Goal: Transaction & Acquisition: Purchase product/service

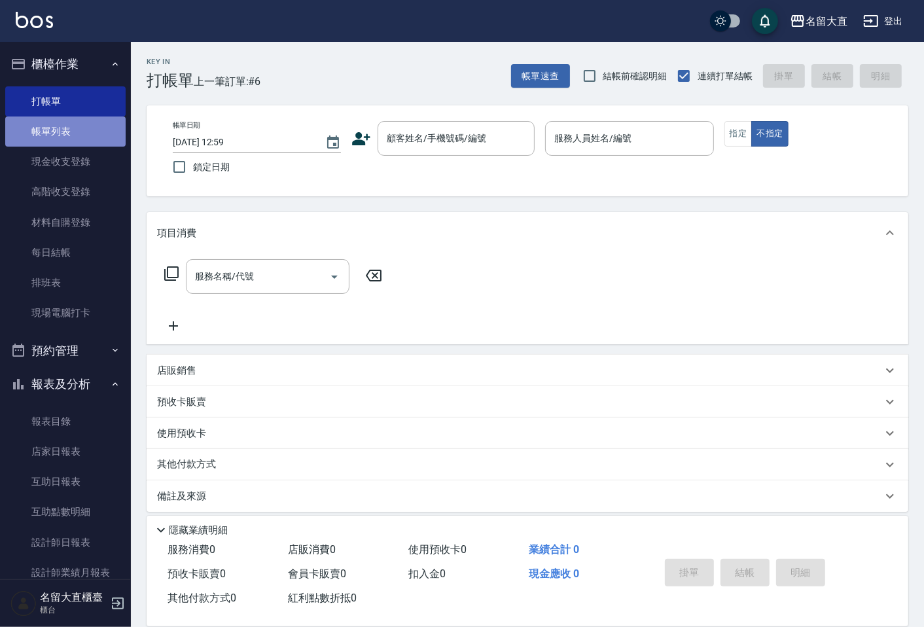
click at [69, 138] on link "帳單列表" at bounding box center [65, 131] width 120 height 30
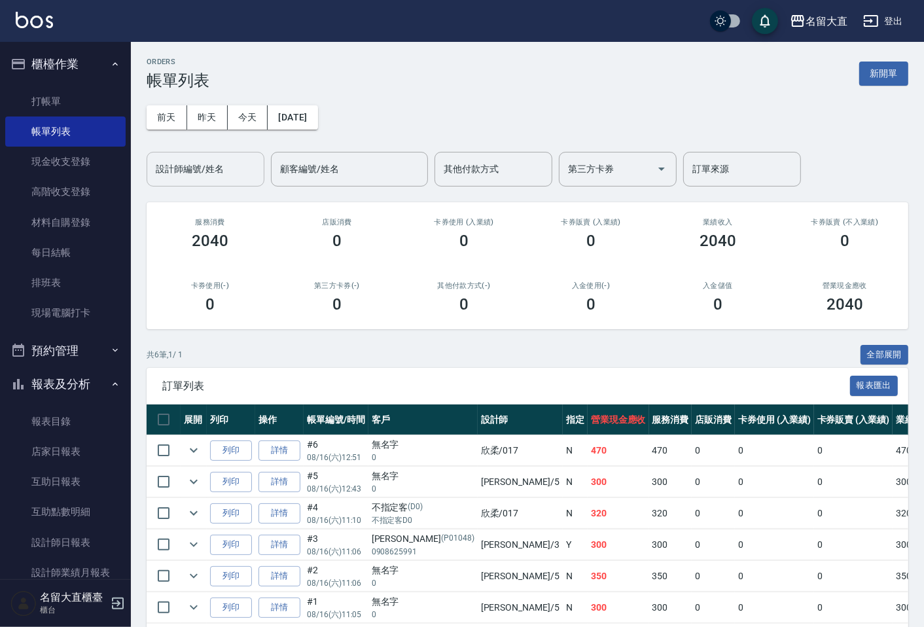
click at [221, 181] on div "設計師編號/姓名" at bounding box center [206, 169] width 118 height 35
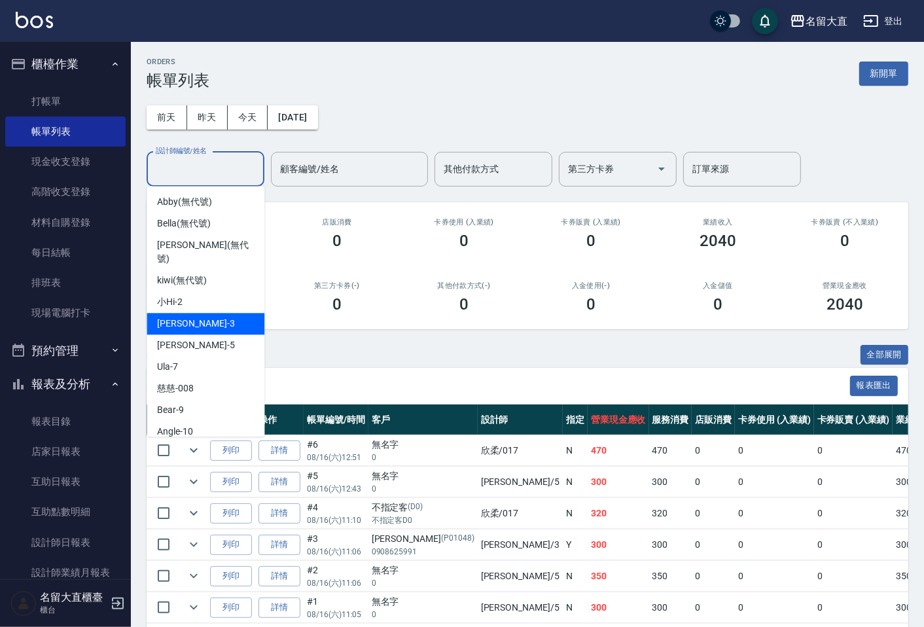
click at [166, 317] on span "[PERSON_NAME]3" at bounding box center [195, 324] width 77 height 14
type input "[PERSON_NAME]3"
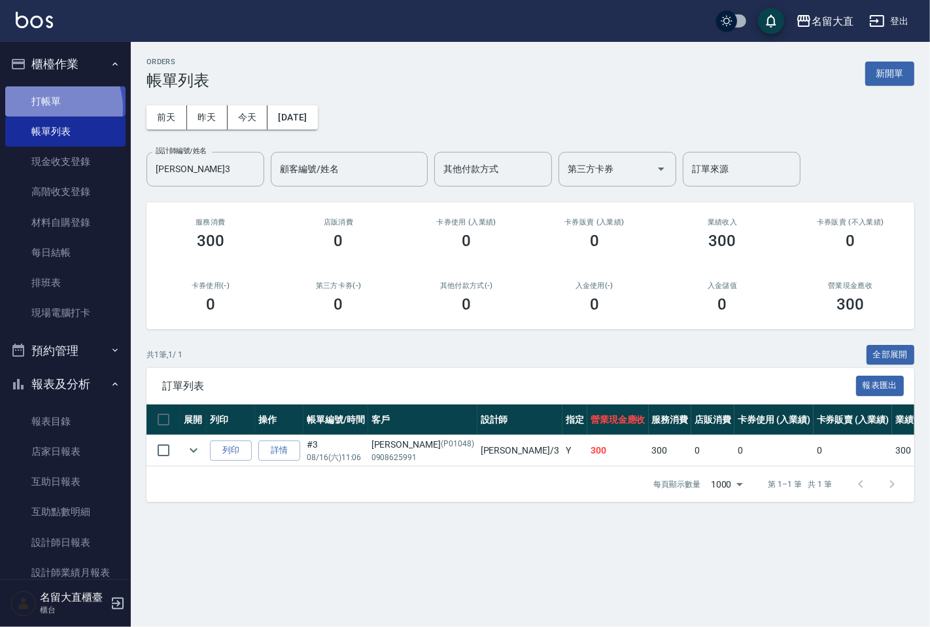
click at [48, 108] on link "打帳單" at bounding box center [65, 101] width 120 height 30
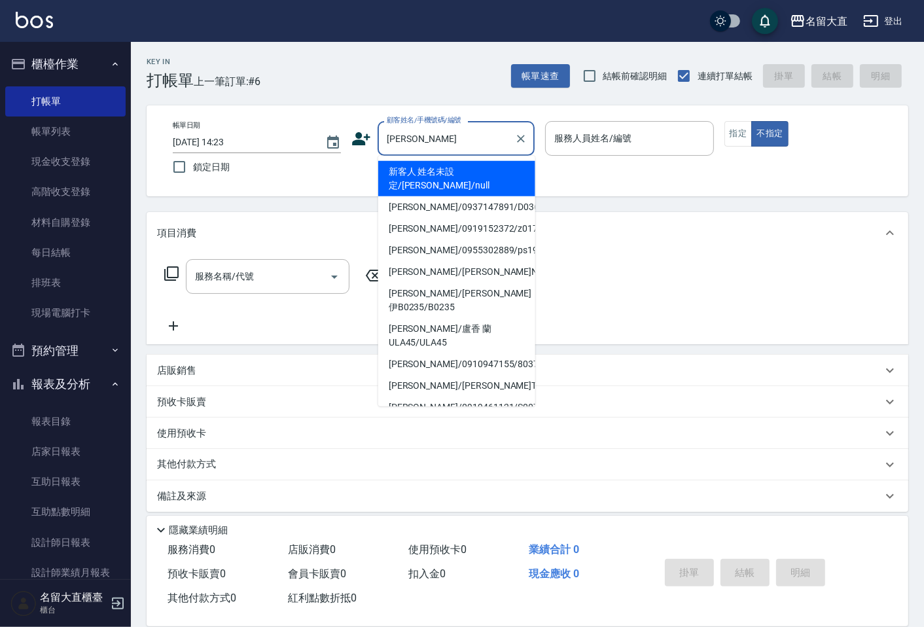
type input "新客人 姓名未設定/[PERSON_NAME]/null"
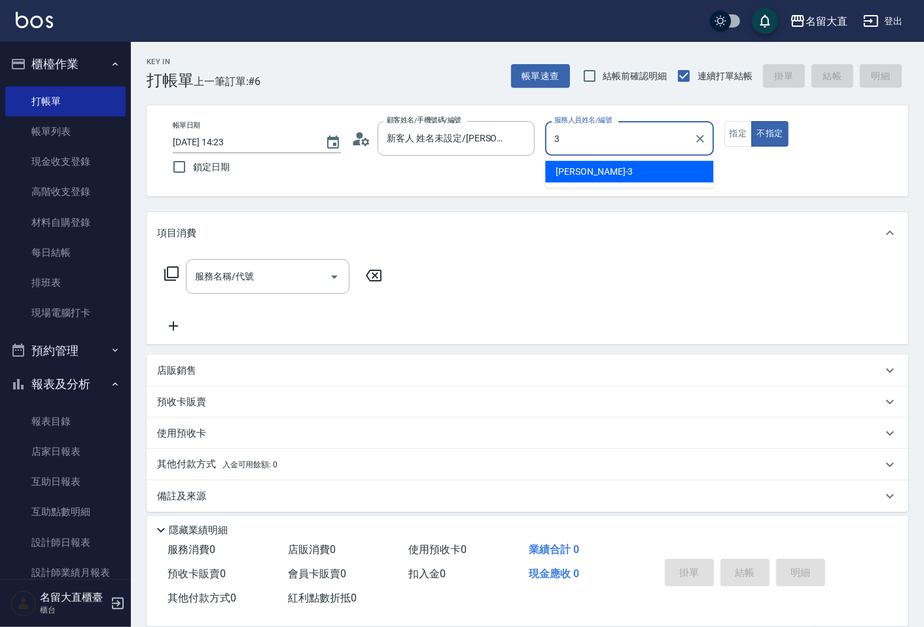
type input "[PERSON_NAME]3"
type button "false"
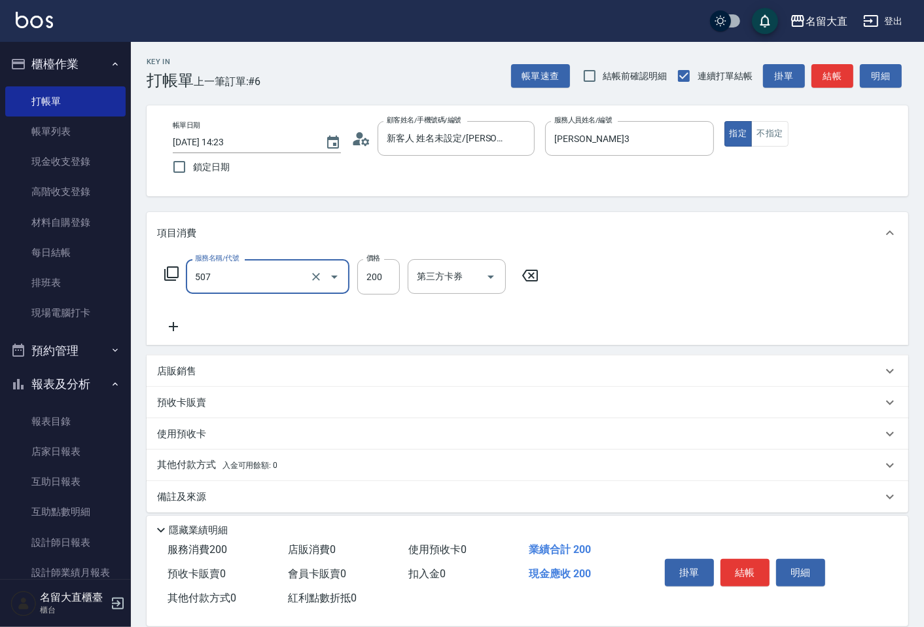
type input "兒童洗髮(507)"
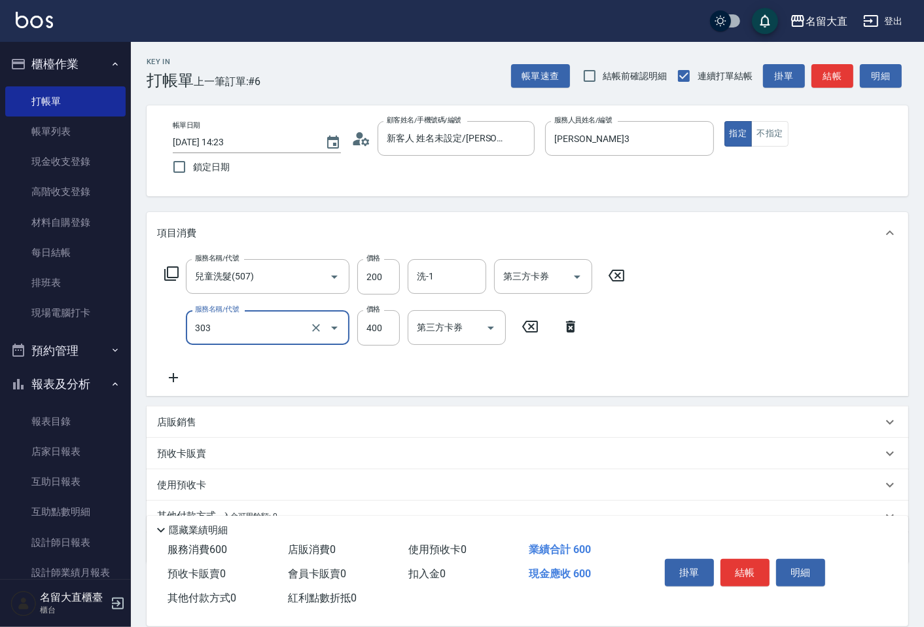
type input "剪髮(C級)(303)"
type input "350"
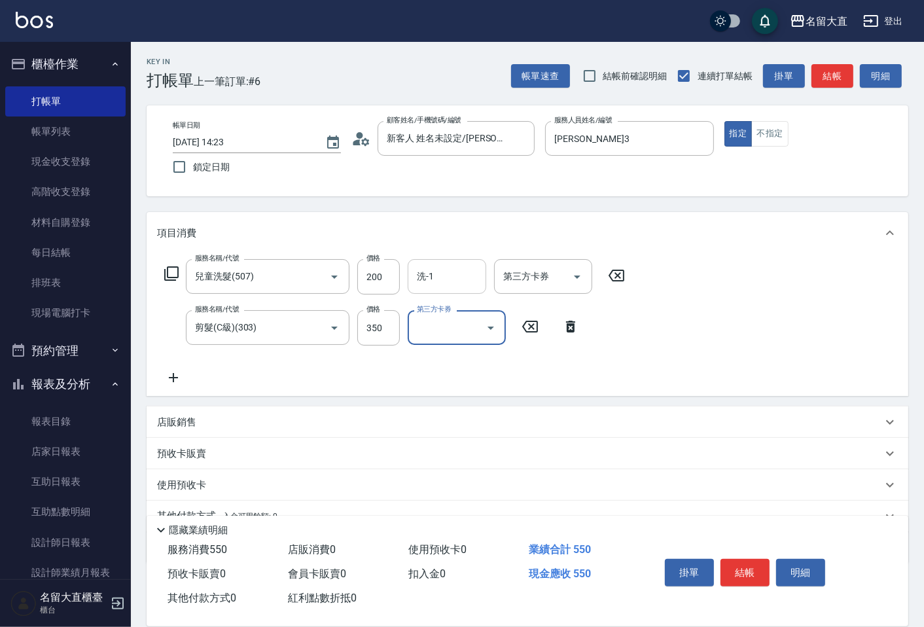
click at [432, 280] on input "洗-1" at bounding box center [447, 276] width 67 height 23
type input "[PERSON_NAME]-16"
click at [744, 559] on button "結帳" at bounding box center [744, 572] width 49 height 27
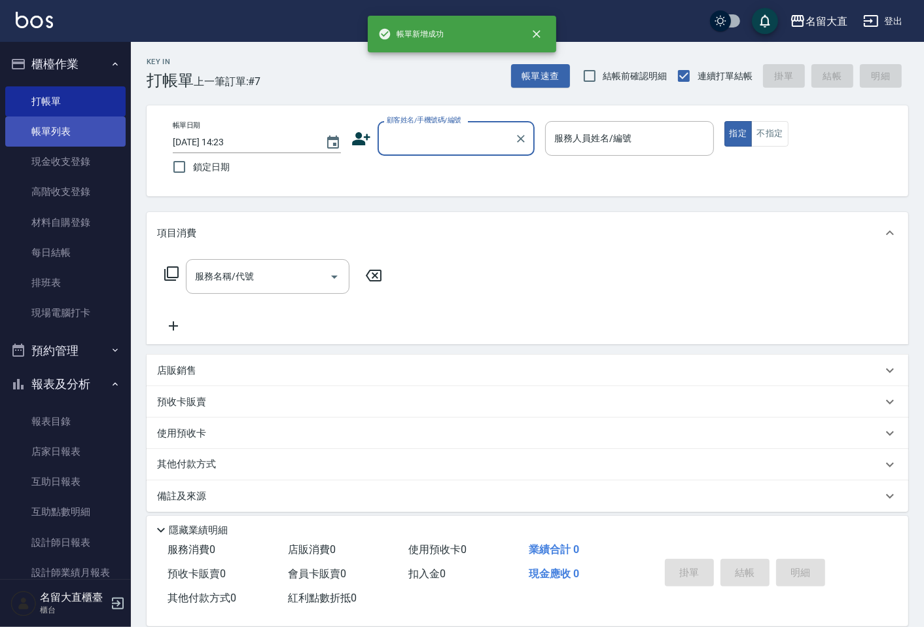
click at [22, 132] on link "帳單列表" at bounding box center [65, 131] width 120 height 30
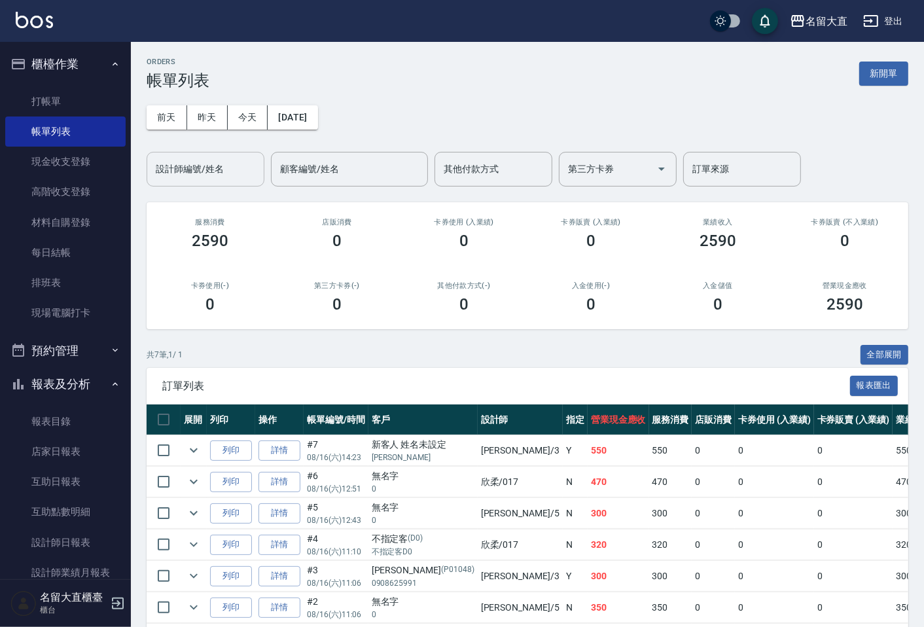
click at [183, 170] on input "設計師編號/姓名" at bounding box center [205, 169] width 106 height 23
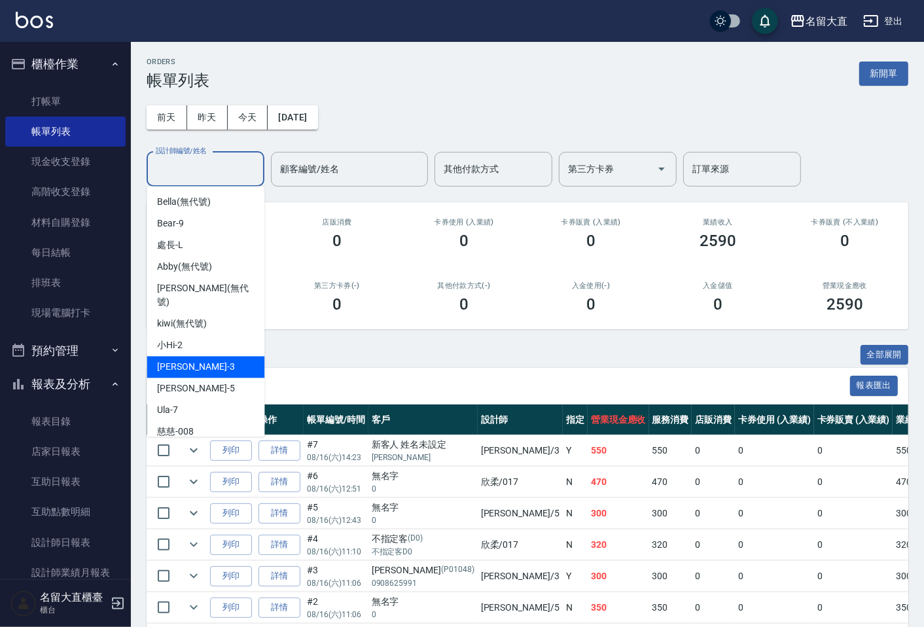
click at [186, 360] on span "[PERSON_NAME]3" at bounding box center [195, 367] width 77 height 14
type input "[PERSON_NAME]3"
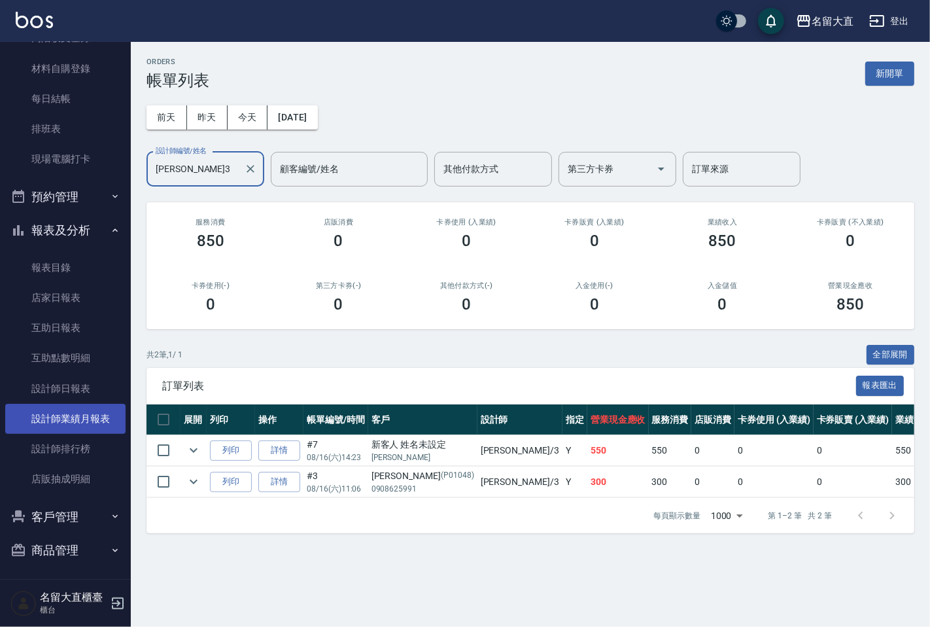
scroll to position [156, 0]
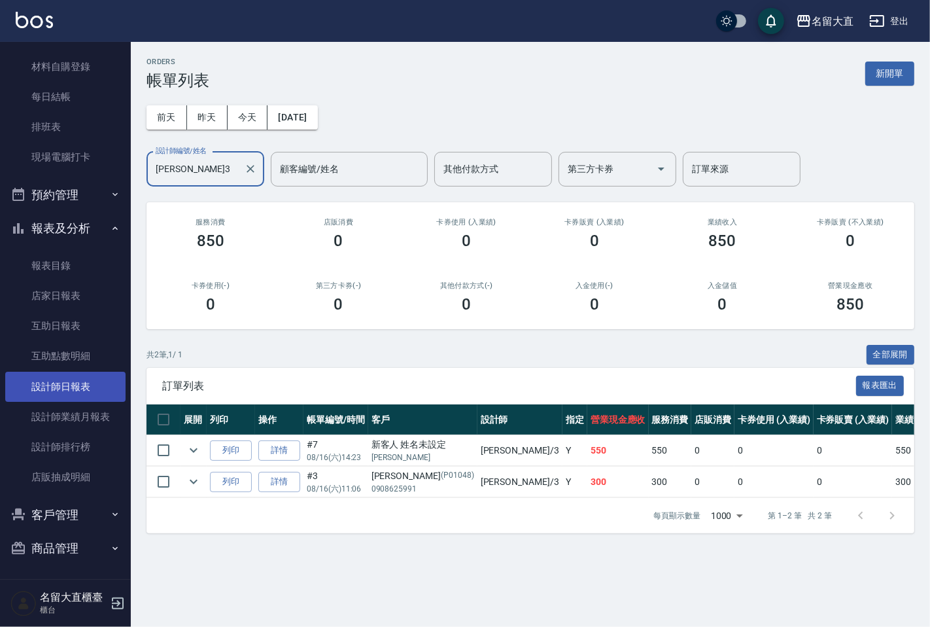
click at [40, 393] on link "設計師日報表" at bounding box center [65, 387] width 120 height 30
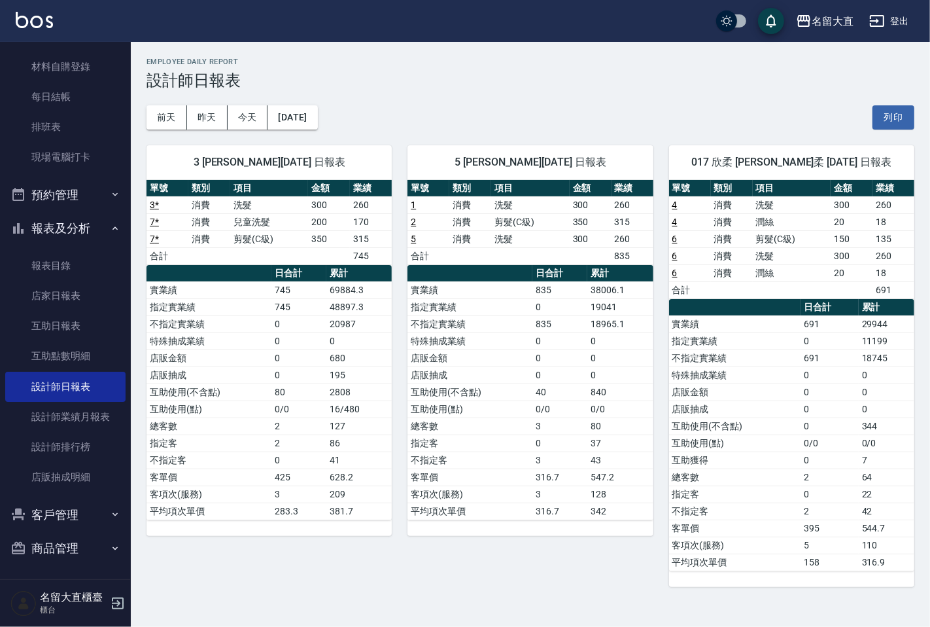
drag, startPoint x: 171, startPoint y: 260, endPoint x: 16, endPoint y: 232, distance: 157.1
click at [161, 259] on td "合計" at bounding box center [168, 255] width 42 height 17
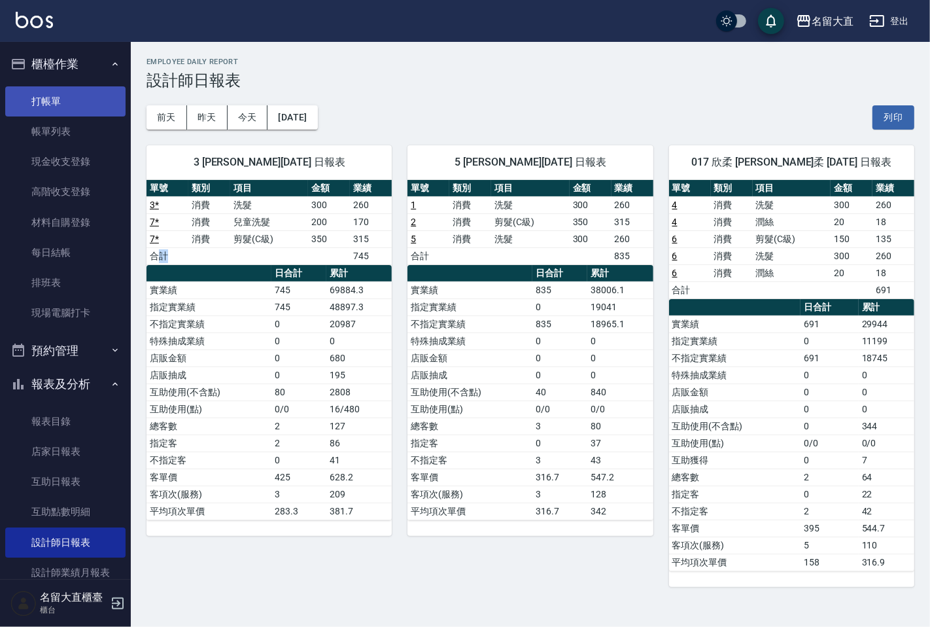
click at [101, 99] on link "打帳單" at bounding box center [65, 101] width 120 height 30
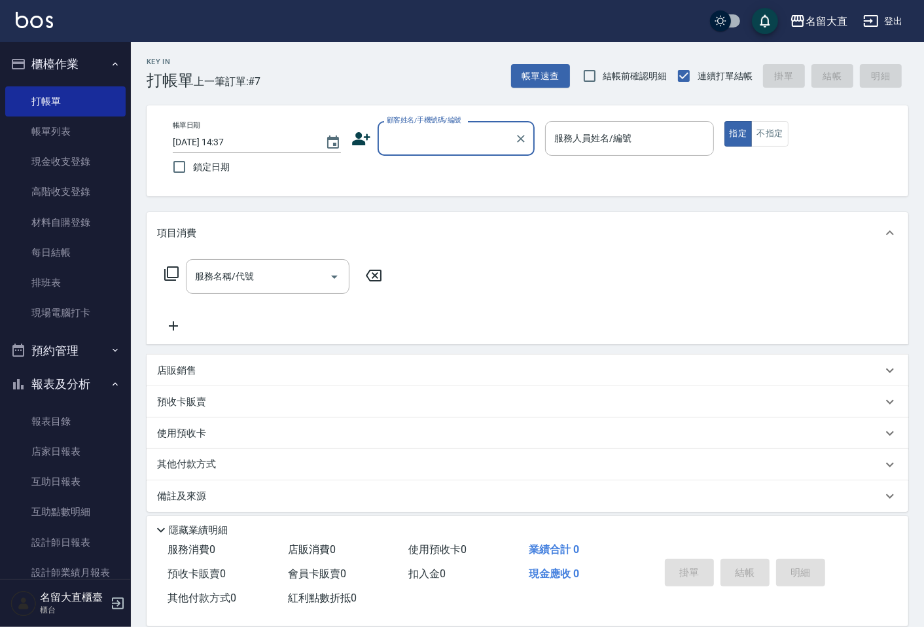
click at [391, 147] on input "顧客姓名/手機號碼/編號" at bounding box center [446, 138] width 126 height 23
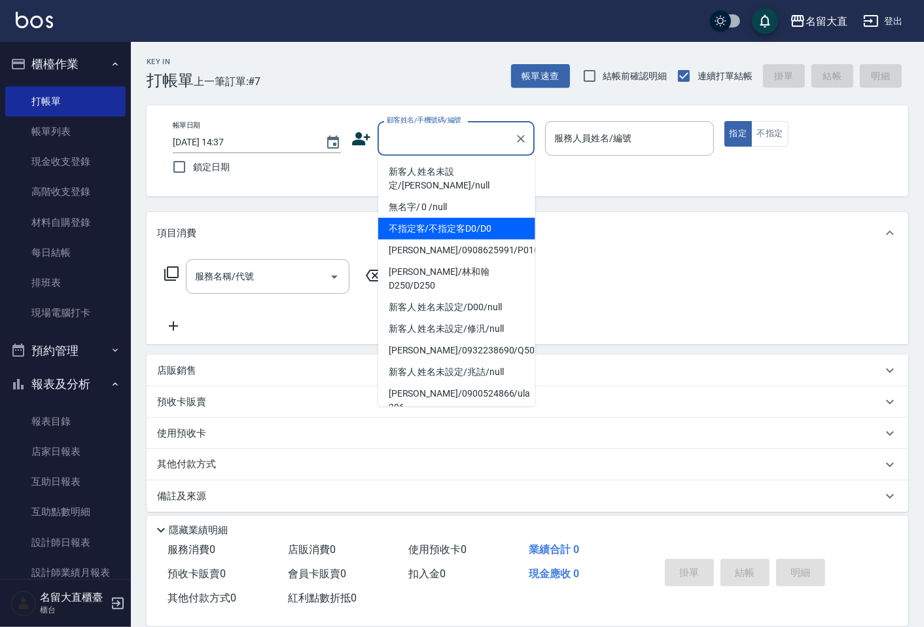
click at [452, 218] on li "不指定客/不指定客D0/D0" at bounding box center [456, 229] width 157 height 22
type input "不指定客/不指定客D0/D0"
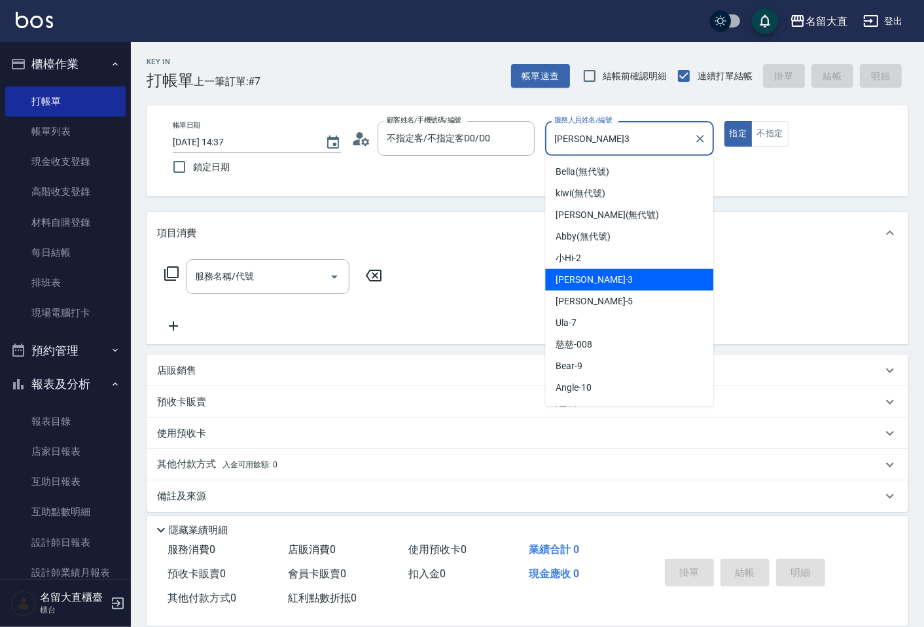
click at [557, 128] on input "[PERSON_NAME]3" at bounding box center [619, 138] width 137 height 23
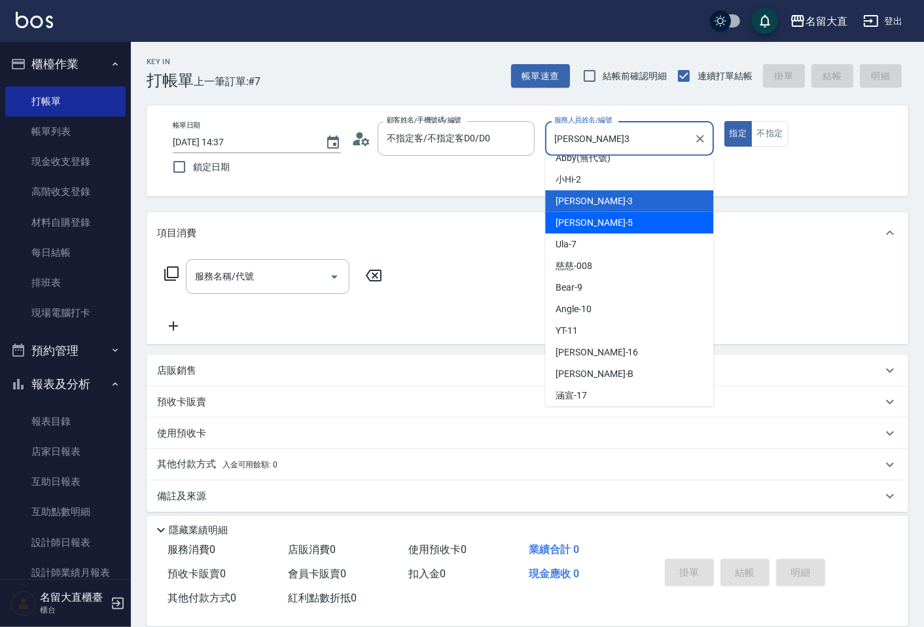
scroll to position [191, 0]
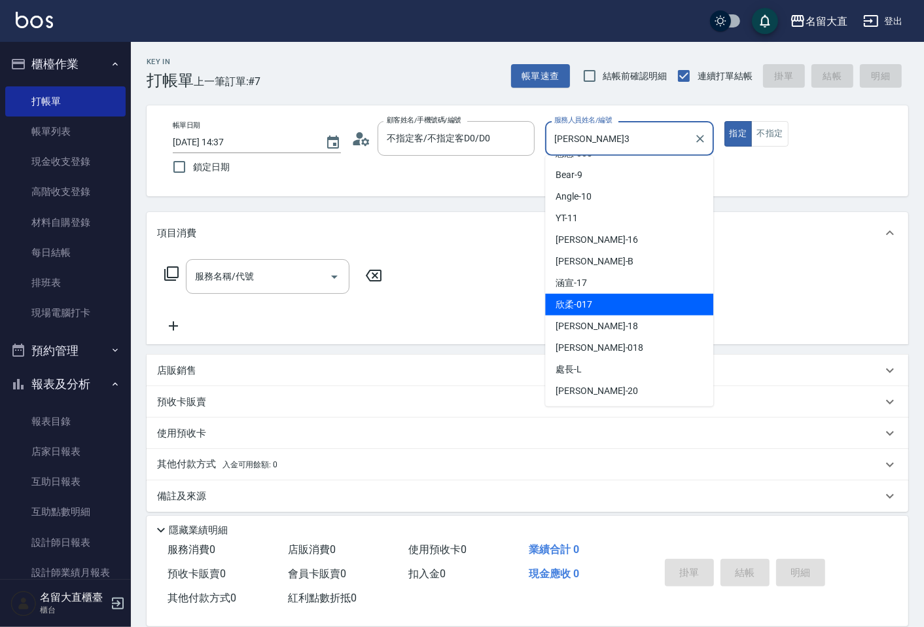
click at [589, 302] on span "欣柔 -017" at bounding box center [574, 305] width 37 height 14
type input "欣柔-017"
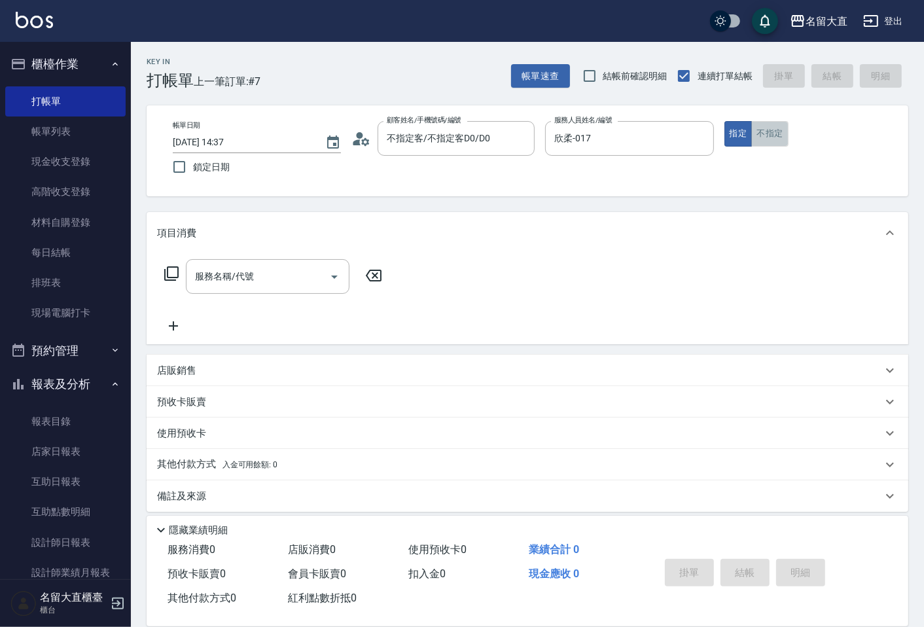
click at [756, 134] on button "不指定" at bounding box center [769, 134] width 37 height 26
click at [221, 272] on input "服務名稱/代號" at bounding box center [258, 276] width 132 height 23
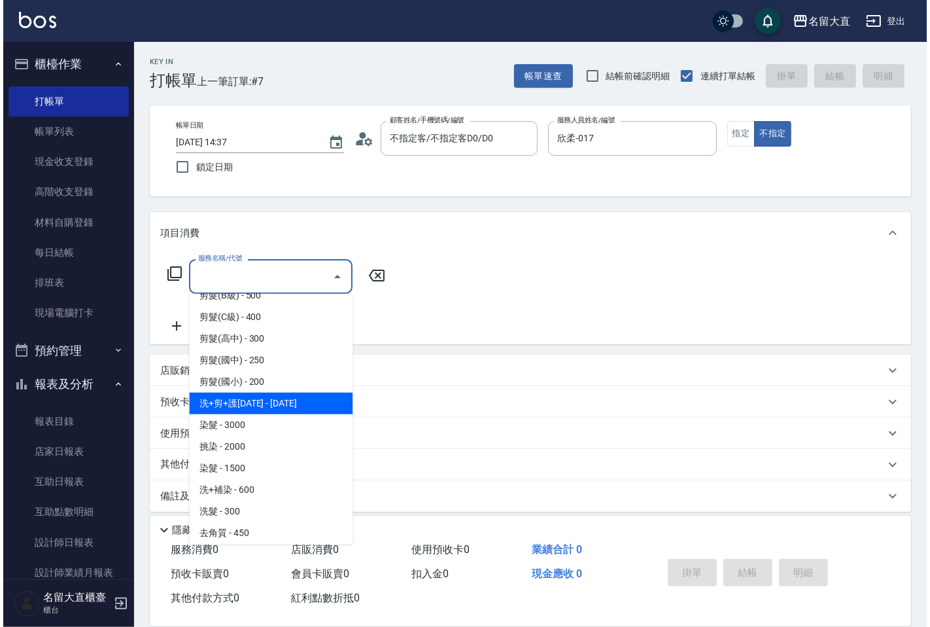
scroll to position [145, 0]
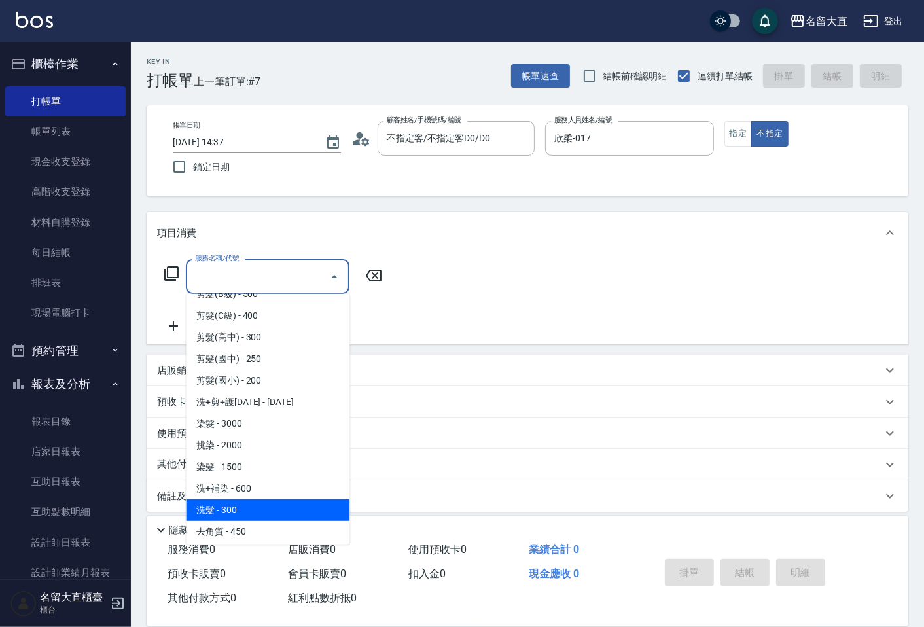
click at [247, 504] on span "洗髮 - 300" at bounding box center [268, 510] width 164 height 22
type input "洗髮(500)"
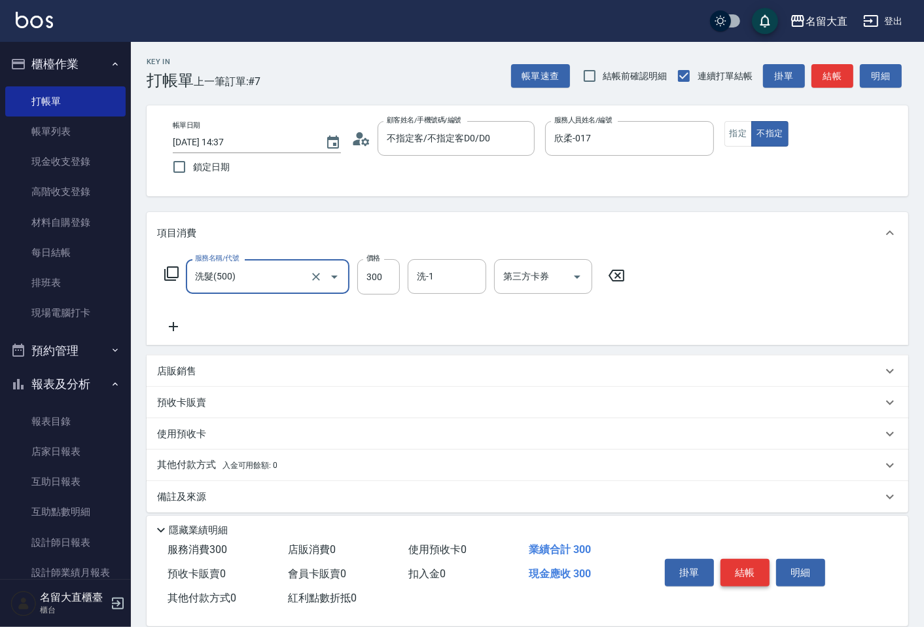
click at [731, 571] on button "結帳" at bounding box center [744, 572] width 49 height 27
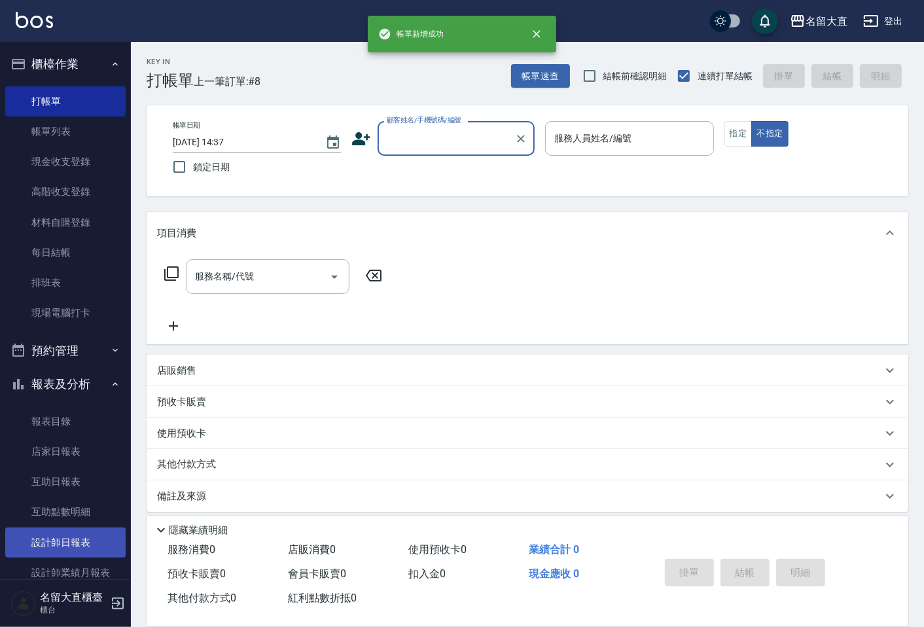
click at [55, 534] on link "設計師日報表" at bounding box center [65, 542] width 120 height 30
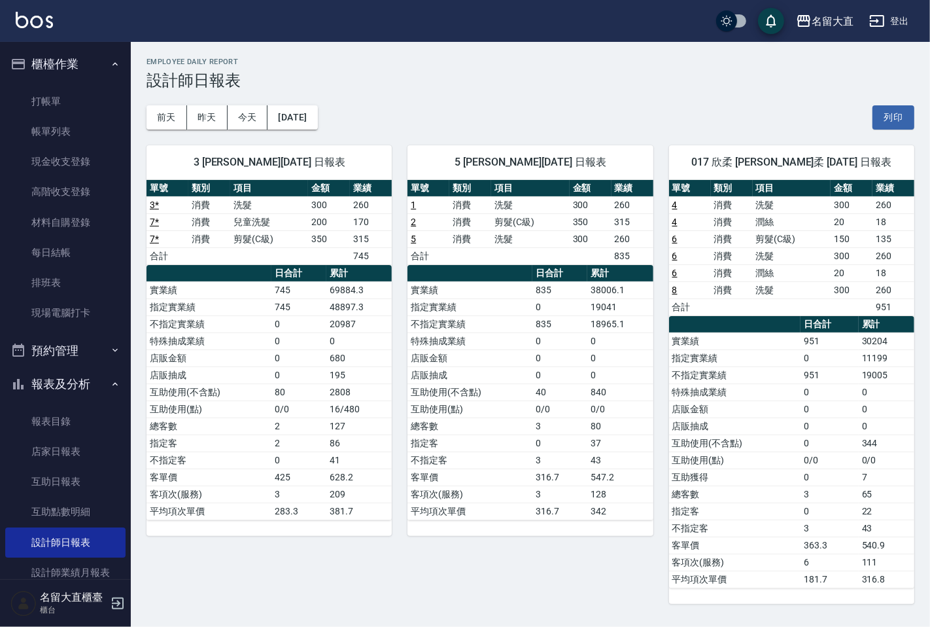
drag, startPoint x: 698, startPoint y: 427, endPoint x: 486, endPoint y: 304, distance: 244.5
click at [694, 427] on td "店販抽成" at bounding box center [735, 425] width 132 height 17
click at [101, 103] on link "打帳單" at bounding box center [65, 101] width 120 height 30
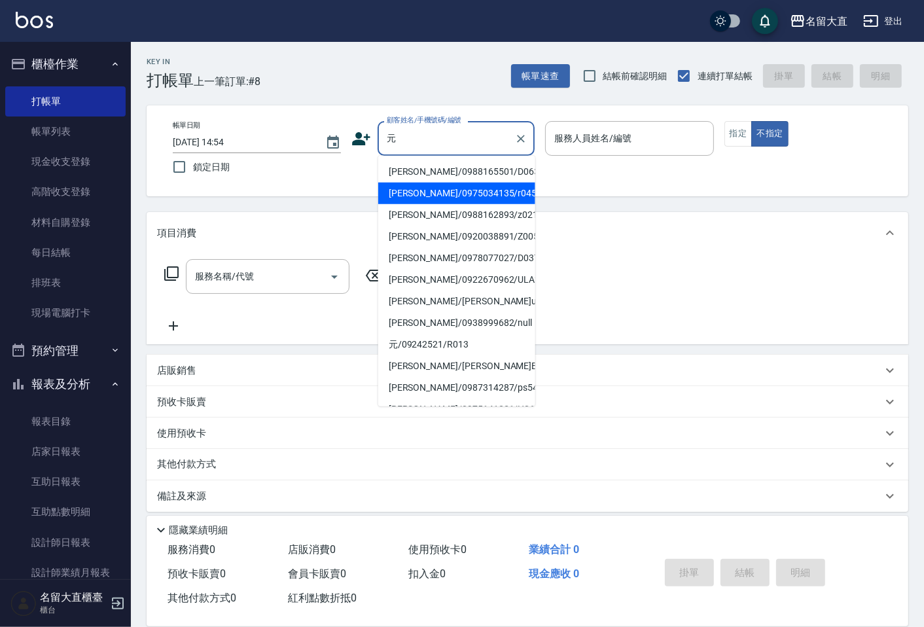
click at [455, 192] on li "[PERSON_NAME]/0975034135/r045" at bounding box center [456, 194] width 157 height 22
type input "[PERSON_NAME]/0975034135/r045"
type input "Reese-5"
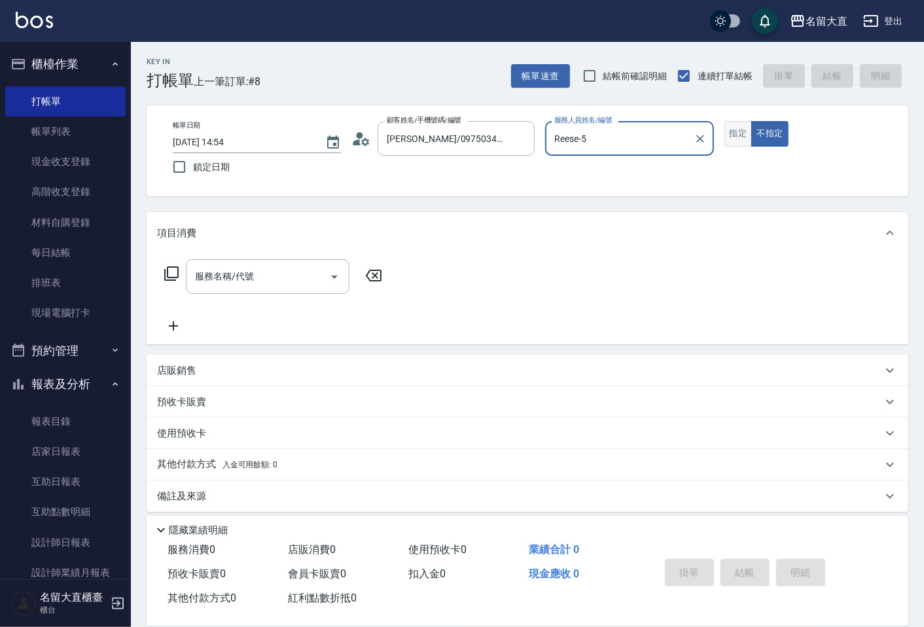
click at [728, 124] on button "指定" at bounding box center [738, 134] width 28 height 26
click at [325, 263] on div at bounding box center [334, 276] width 20 height 35
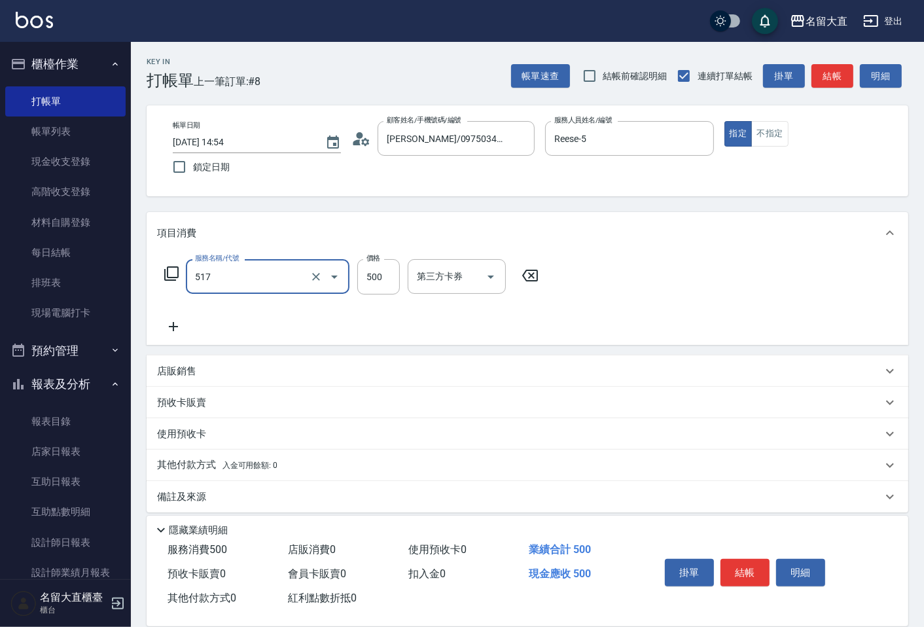
type input "舒醒頭皮(517)"
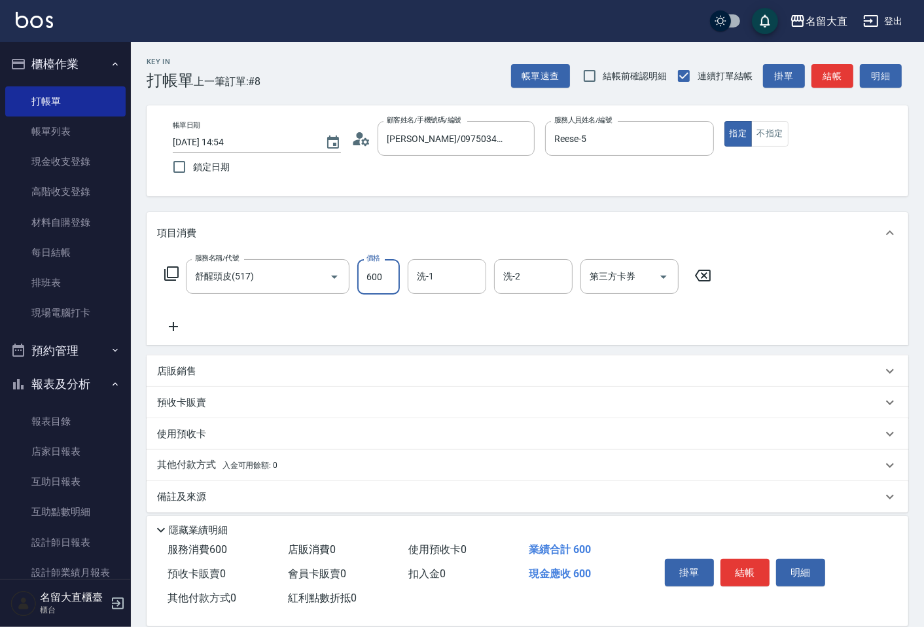
type input "600"
type input "[PERSON_NAME]-16"
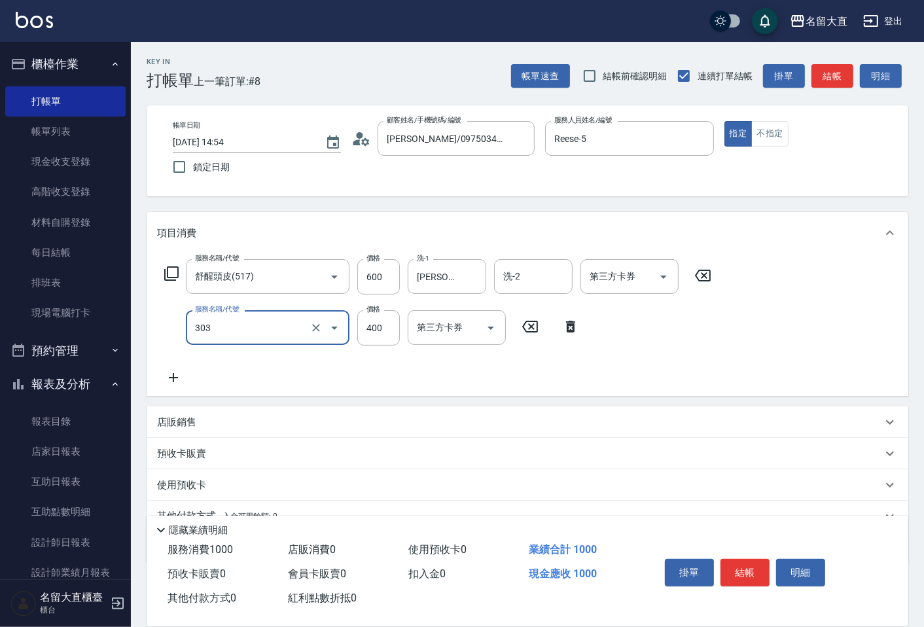
type input "剪髮(C級)(303)"
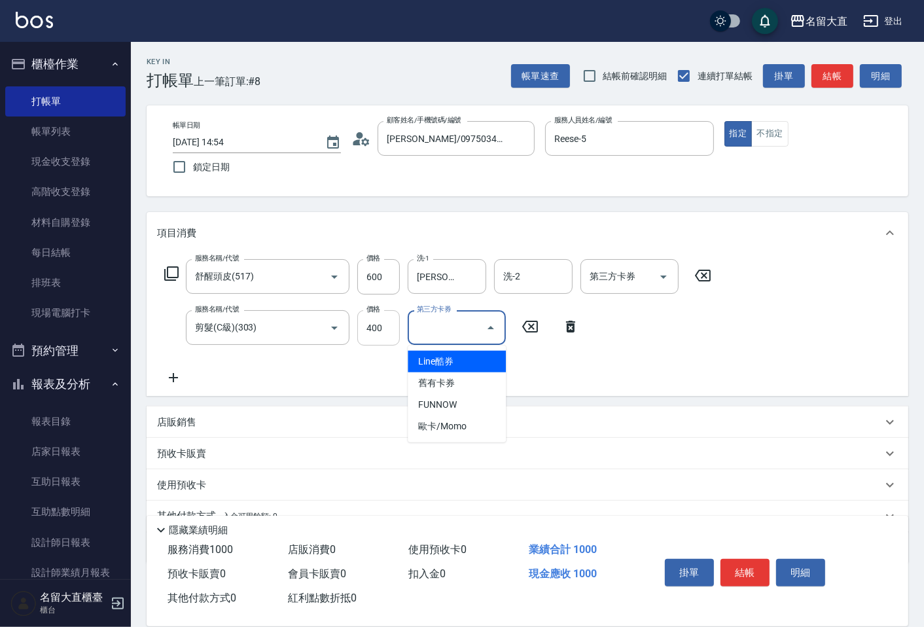
click at [374, 328] on input "400" at bounding box center [378, 327] width 43 height 35
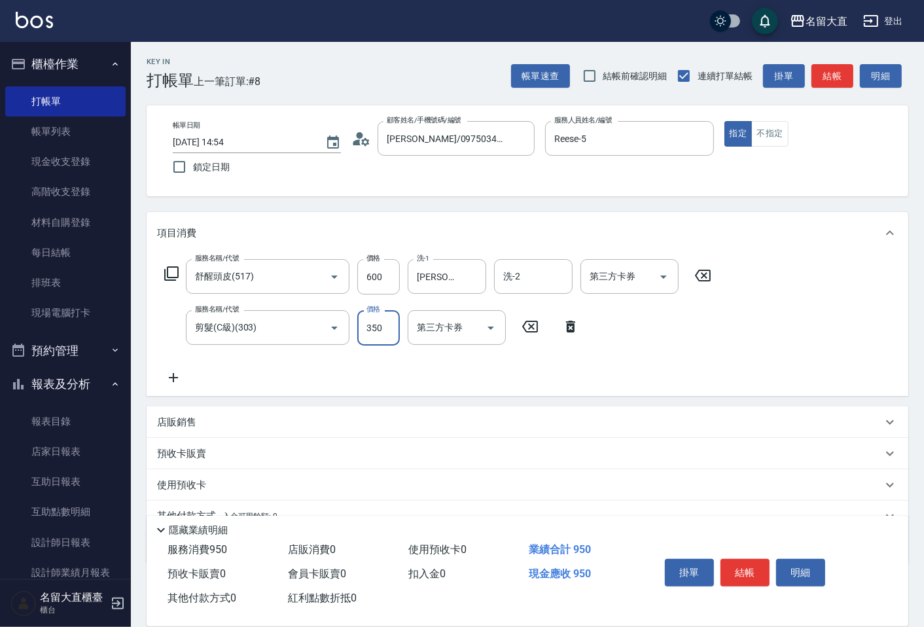
type input "350"
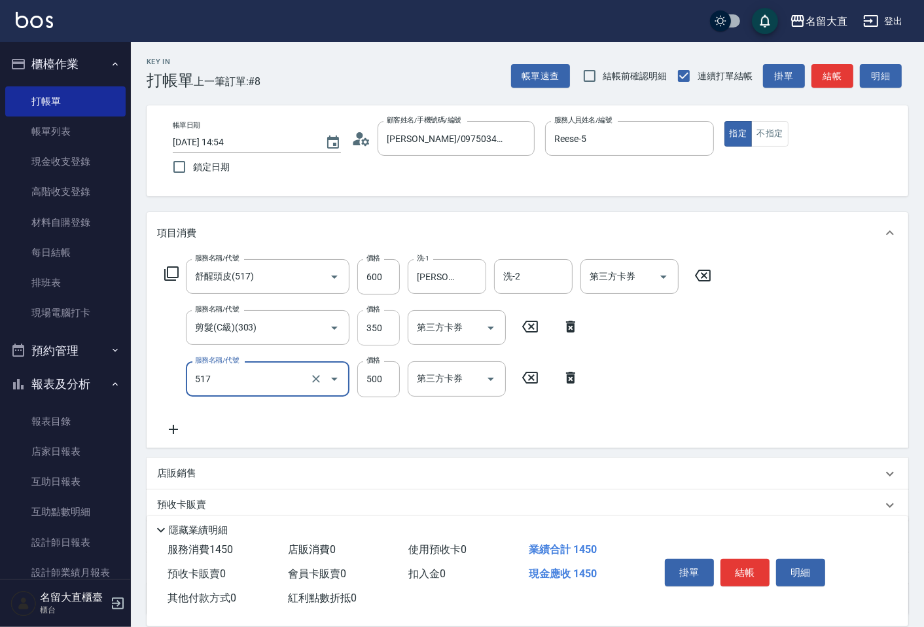
type input "舒醒頭皮(517)"
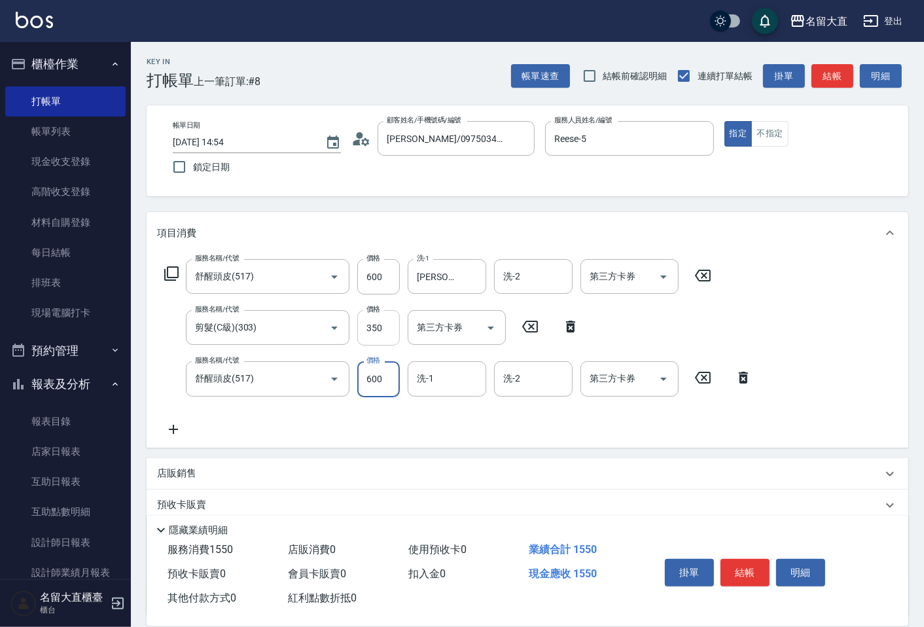
type input "600"
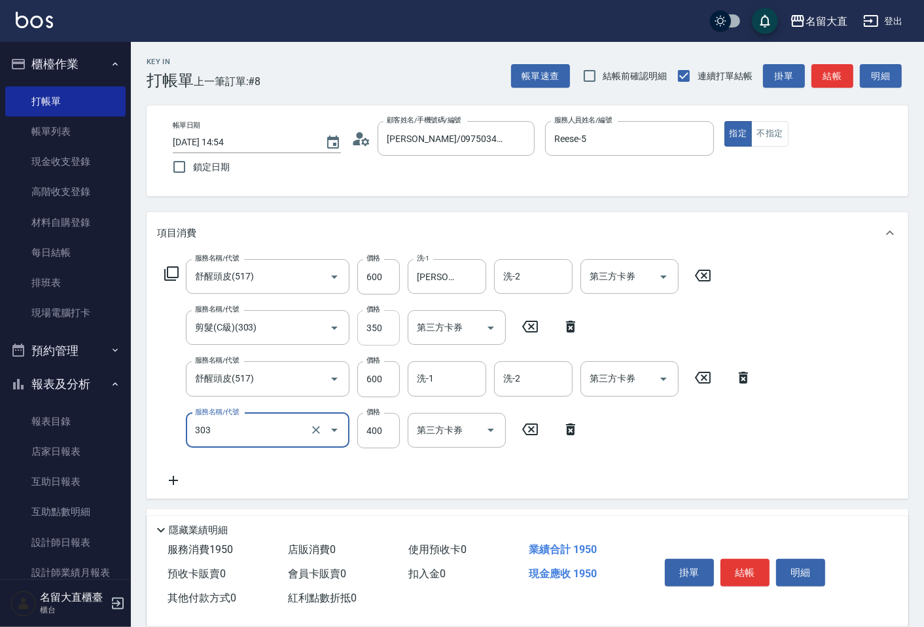
type input "剪髮(C級)(303)"
type input "350"
click at [846, 85] on button "結帳" at bounding box center [832, 76] width 42 height 24
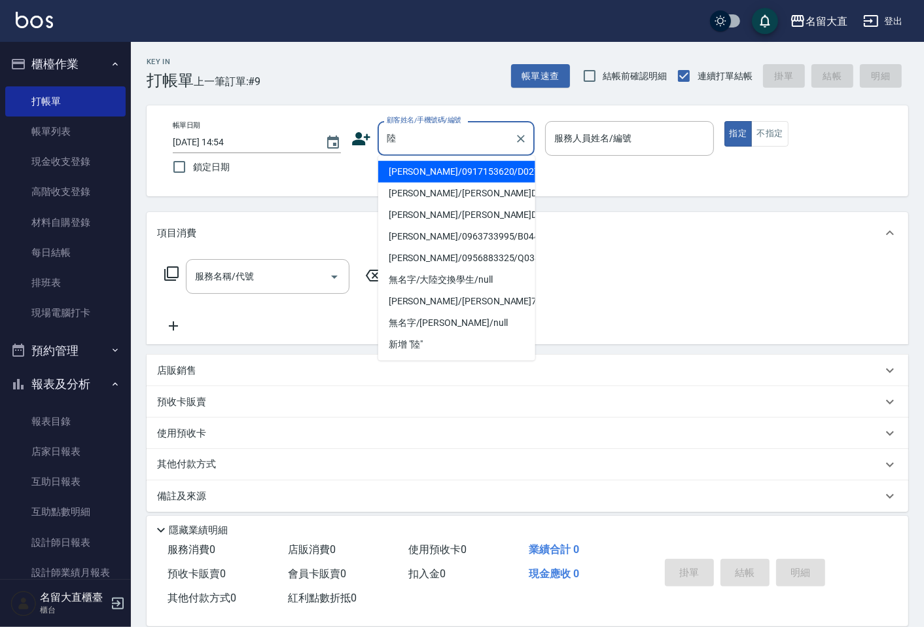
type input "[PERSON_NAME]/0917153620/D027"
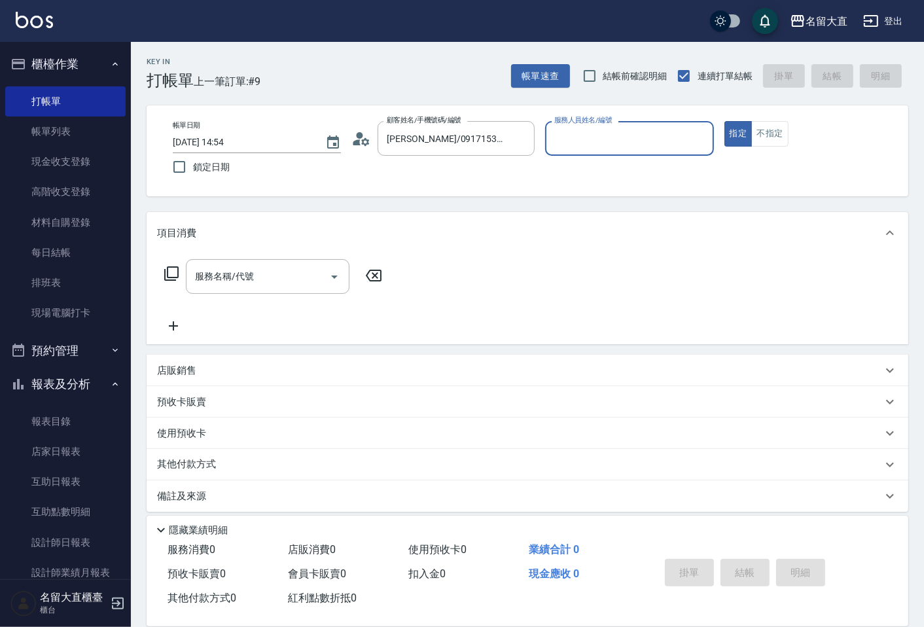
type input "[PERSON_NAME]3"
click at [724, 121] on button "指定" at bounding box center [738, 134] width 28 height 26
type button "true"
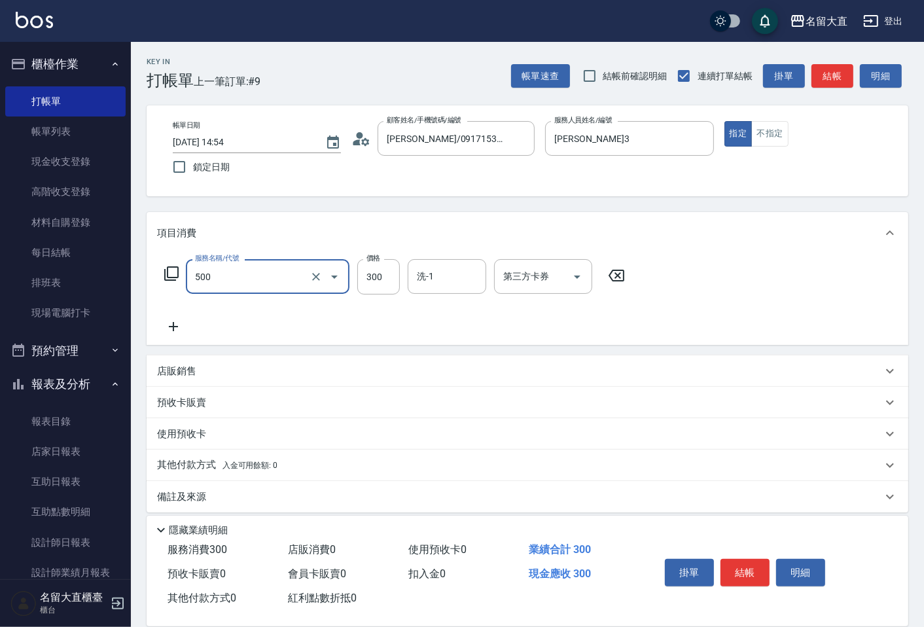
type input "洗髮(500)"
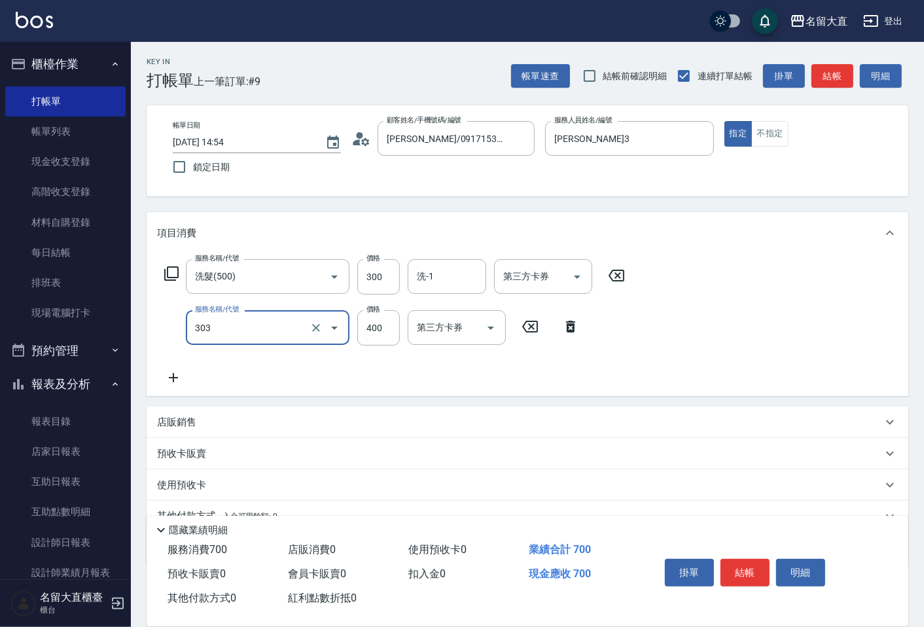
type input "剪髮(C級)(303)"
type input "350"
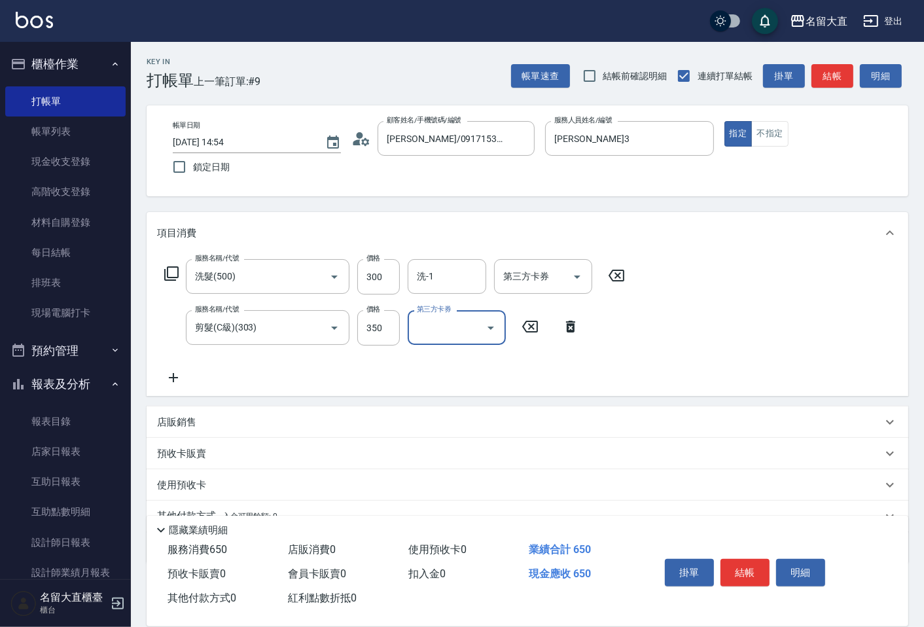
drag, startPoint x: 803, startPoint y: 2, endPoint x: 755, endPoint y: 570, distance: 570.0
click at [755, 570] on button "結帳" at bounding box center [744, 572] width 49 height 27
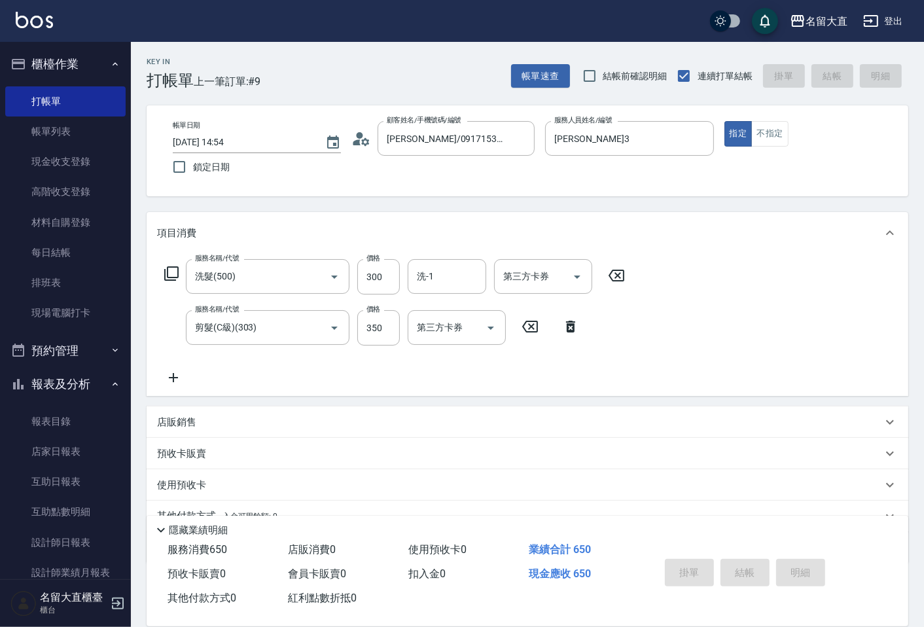
type input "[DATE] 15:27"
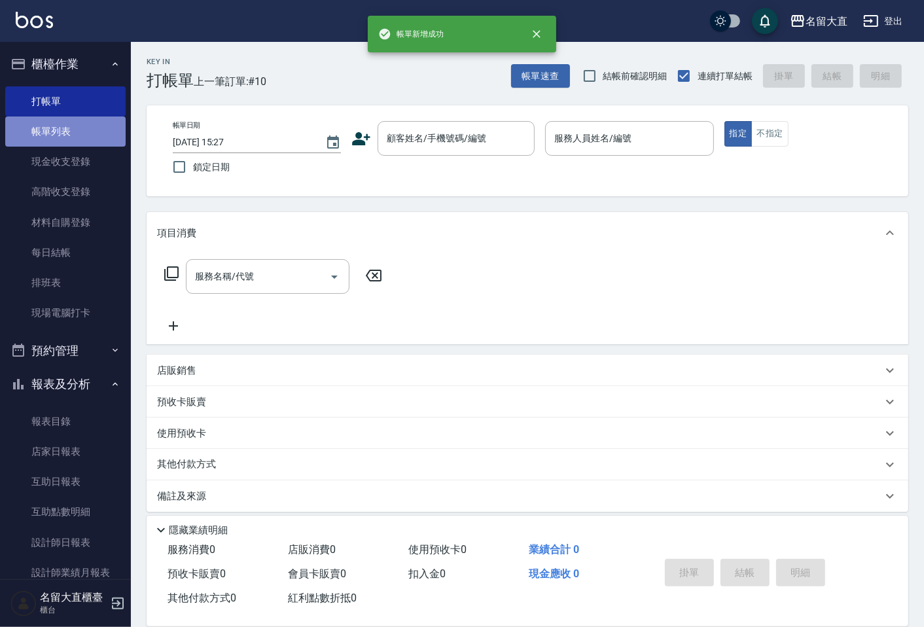
click at [90, 123] on link "帳單列表" at bounding box center [65, 131] width 120 height 30
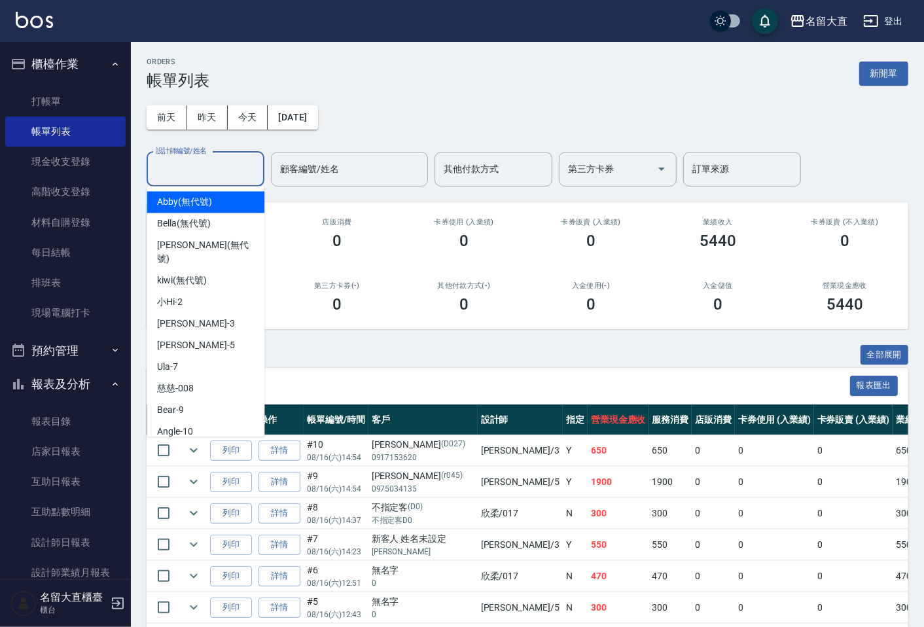
click at [197, 178] on input "設計師編號/姓名" at bounding box center [205, 169] width 106 height 23
click at [185, 313] on div "[PERSON_NAME]3" at bounding box center [206, 324] width 118 height 22
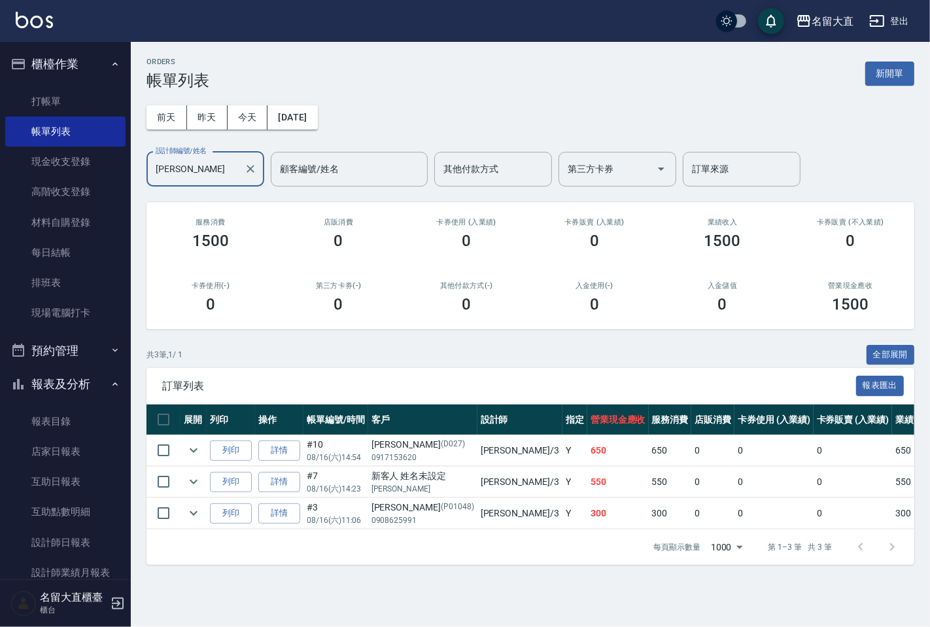
type input "郭"
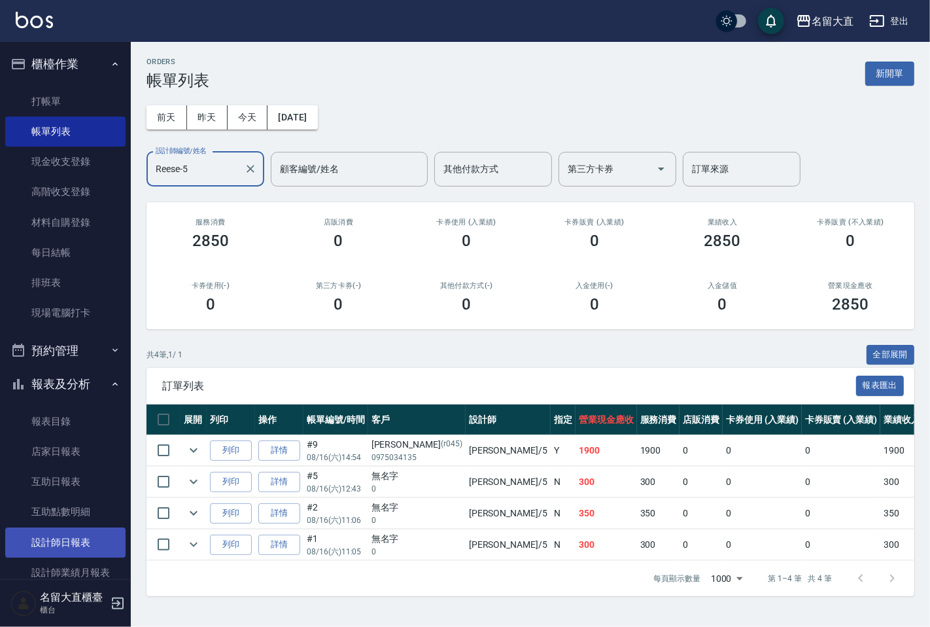
type input "Reese-5"
click at [62, 537] on link "設計師日報表" at bounding box center [65, 542] width 120 height 30
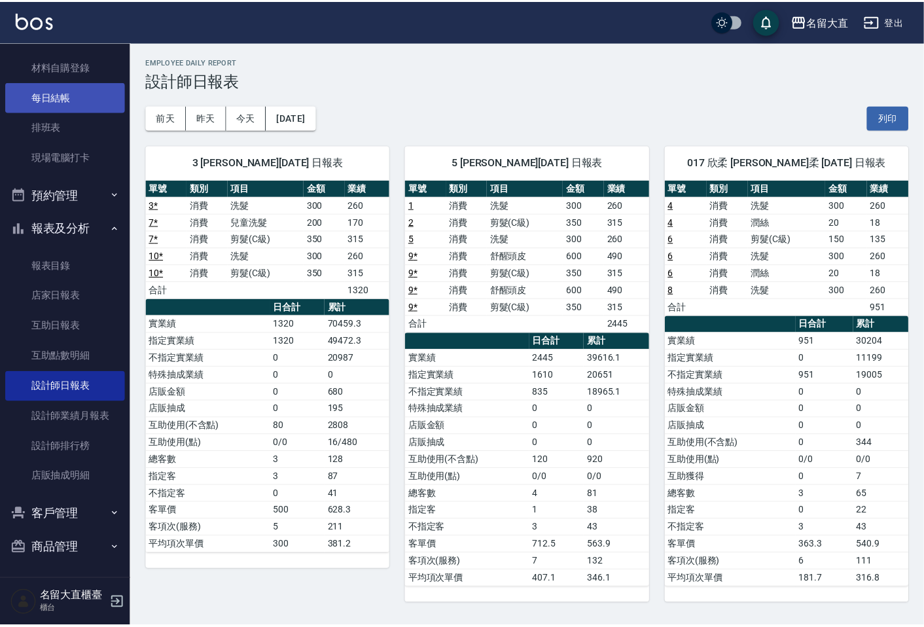
scroll to position [10, 0]
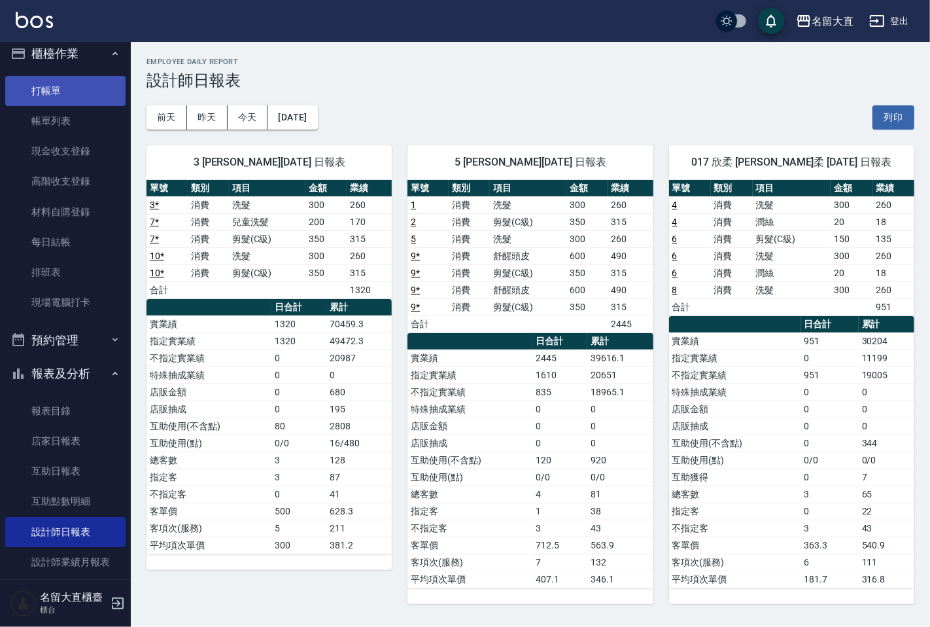
click at [40, 86] on link "打帳單" at bounding box center [65, 91] width 120 height 30
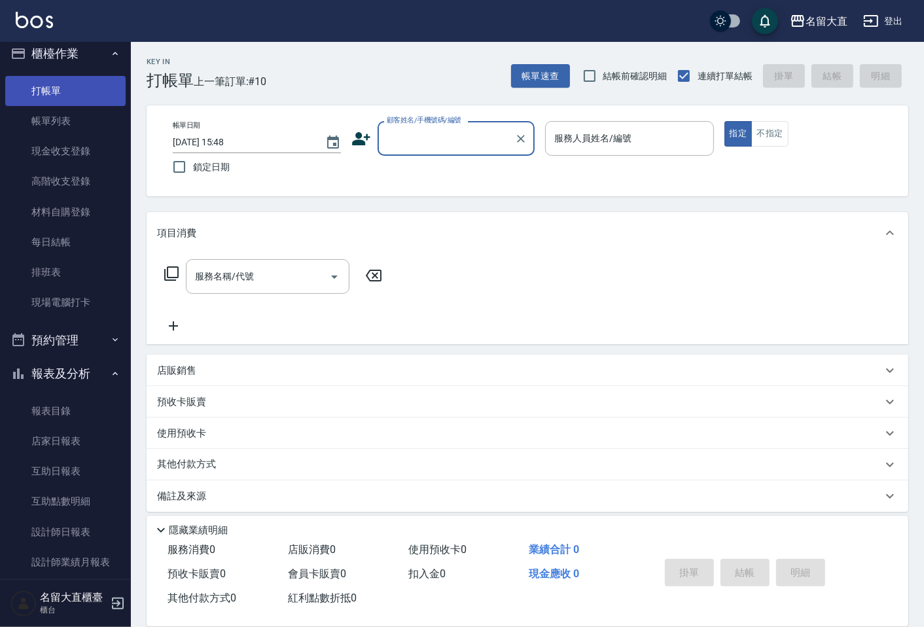
click at [27, 103] on link "打帳單" at bounding box center [65, 91] width 120 height 30
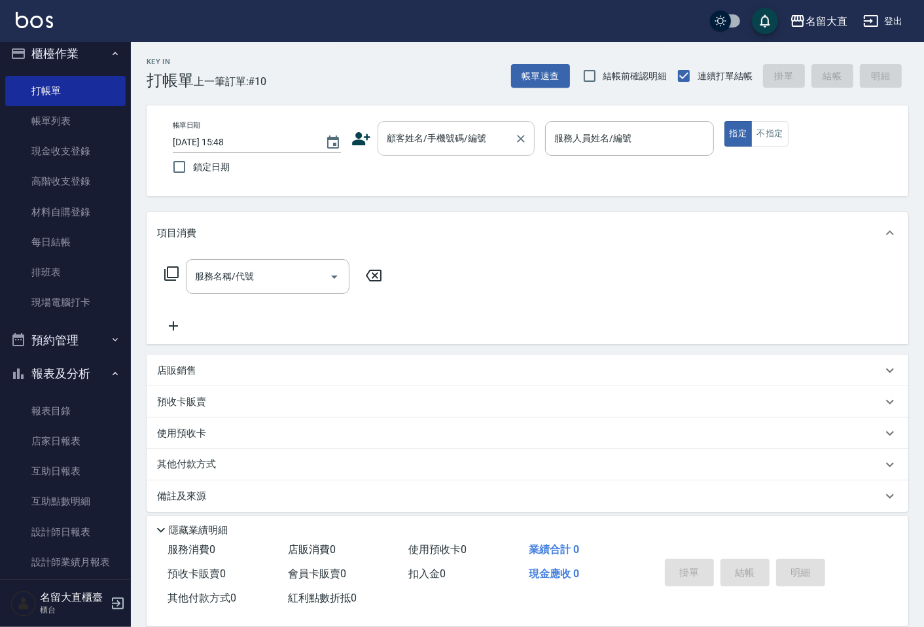
click at [470, 127] on input "顧客姓名/手機號碼/編號" at bounding box center [446, 138] width 126 height 23
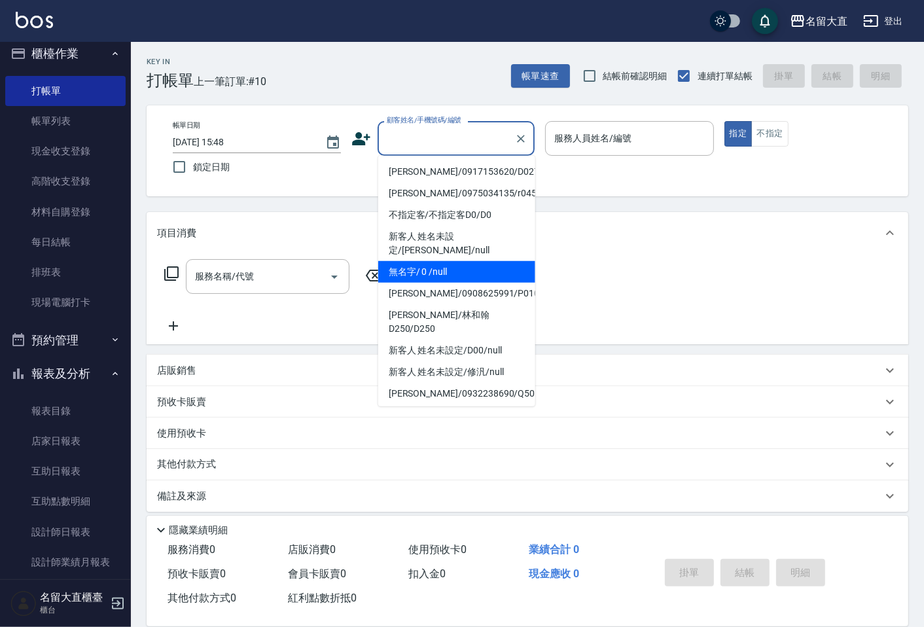
drag, startPoint x: 447, startPoint y: 255, endPoint x: 453, endPoint y: 252, distance: 7.3
click at [448, 261] on li "無名字/ 0 /null" at bounding box center [456, 272] width 157 height 22
type input "無名字/ 0 /null"
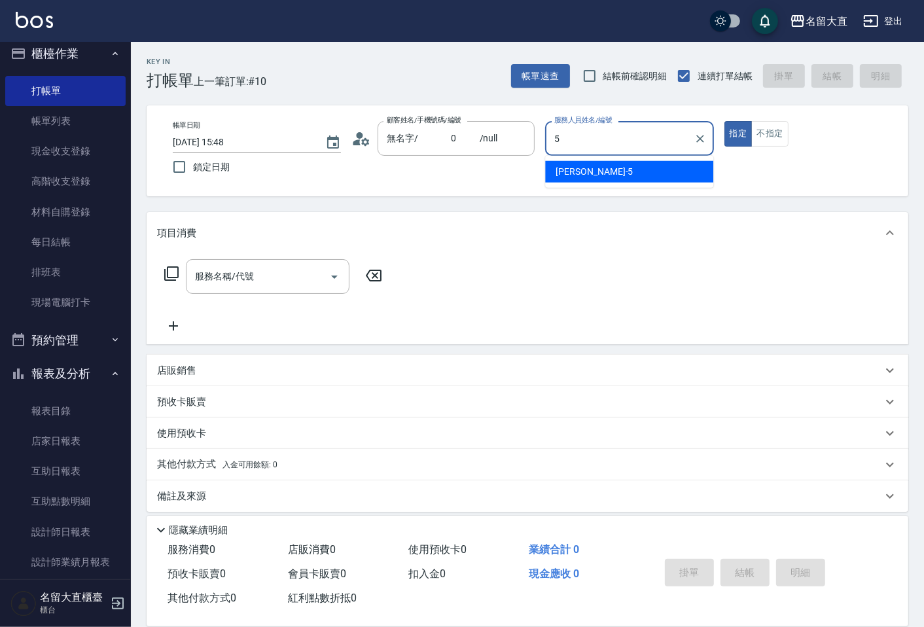
type input "Reese-5"
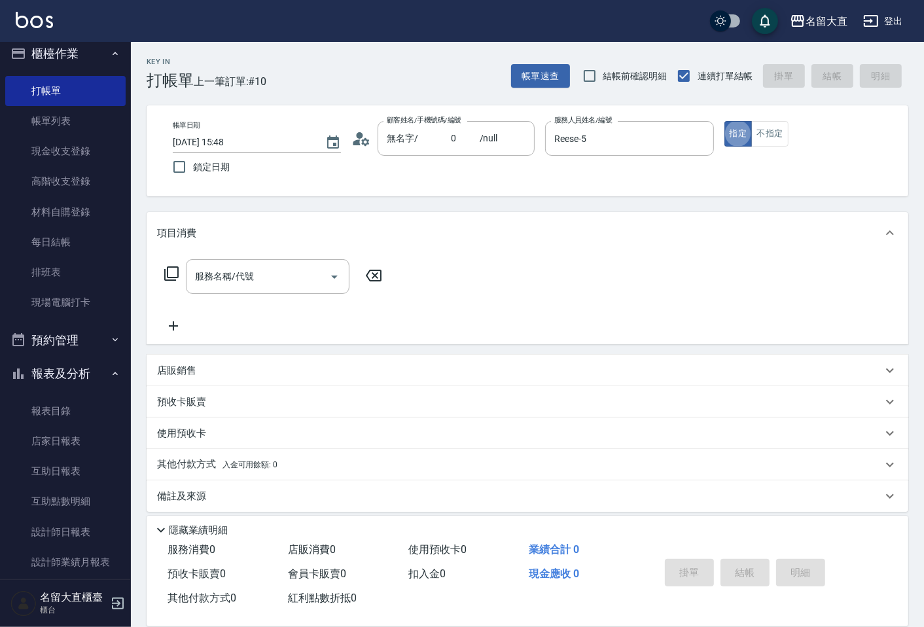
type button "true"
click at [777, 139] on button "不指定" at bounding box center [769, 134] width 37 height 26
click at [279, 260] on div "服務名稱/代號" at bounding box center [268, 276] width 164 height 35
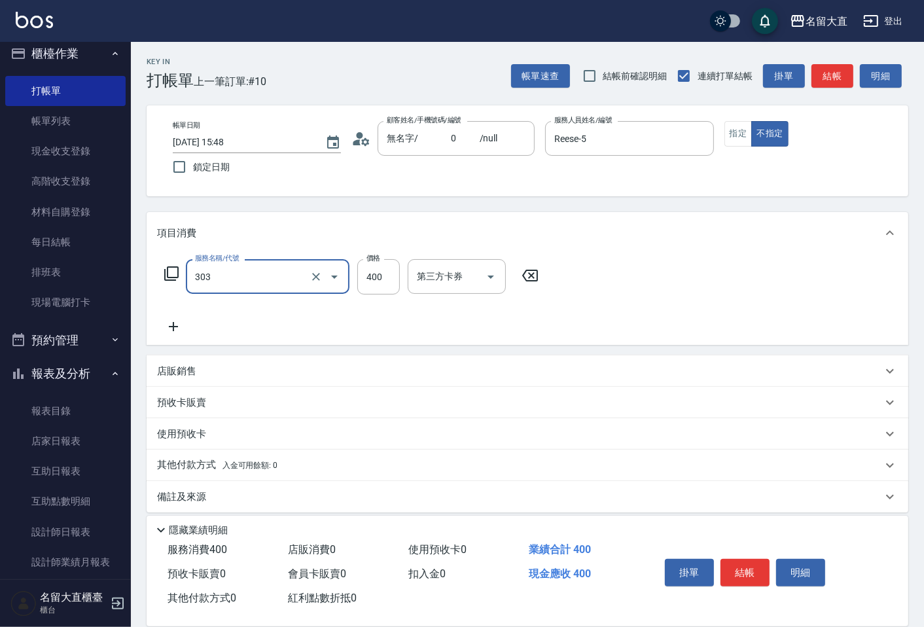
type input "剪髮(C級)(303)"
type input "350"
click at [841, 80] on button "結帳" at bounding box center [832, 76] width 42 height 24
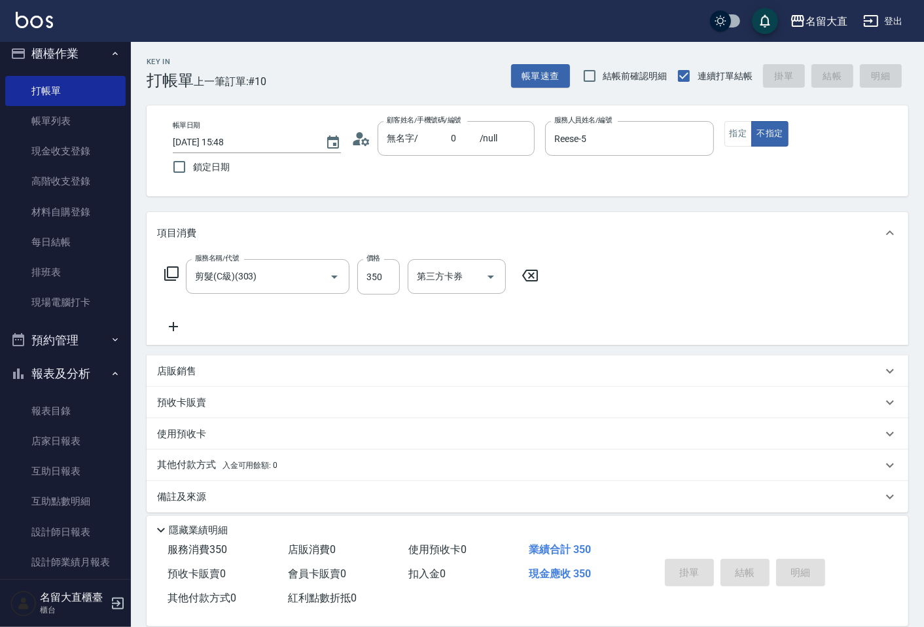
type input "[DATE] 16:16"
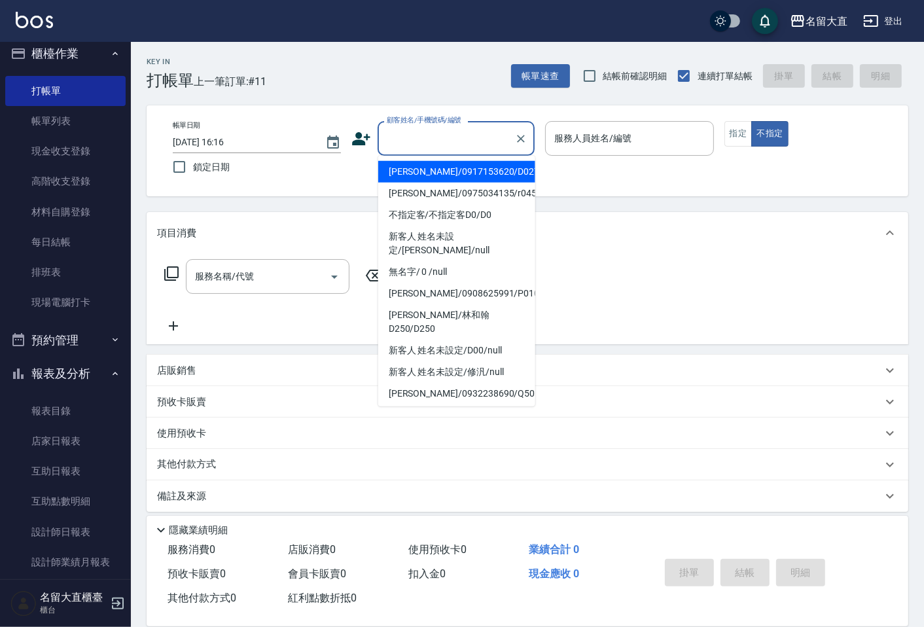
click at [492, 133] on input "顧客姓名/手機號碼/編號" at bounding box center [446, 138] width 126 height 23
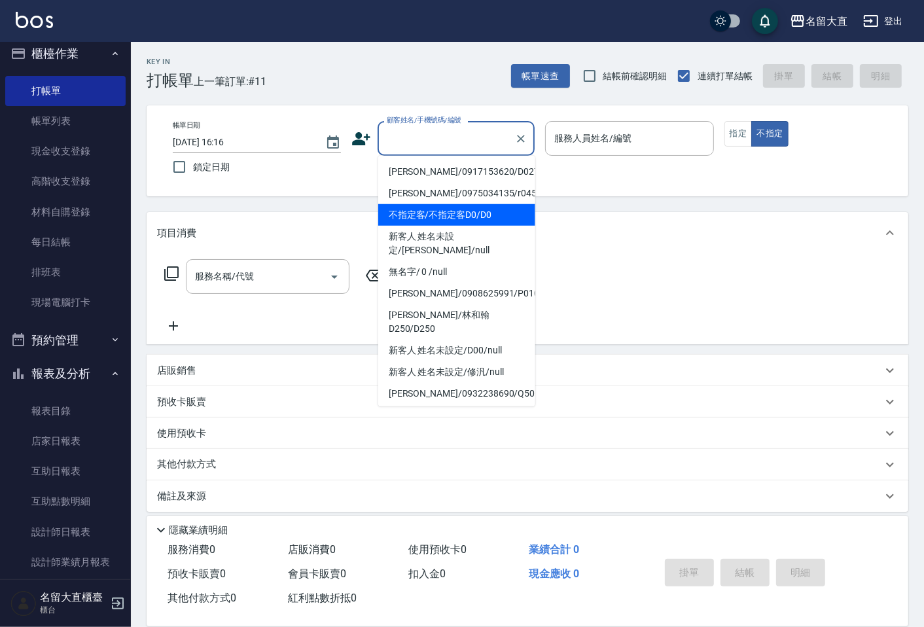
click at [452, 219] on li "不指定客/不指定客D0/D0" at bounding box center [456, 215] width 157 height 22
type input "不指定客/不指定客D0/D0"
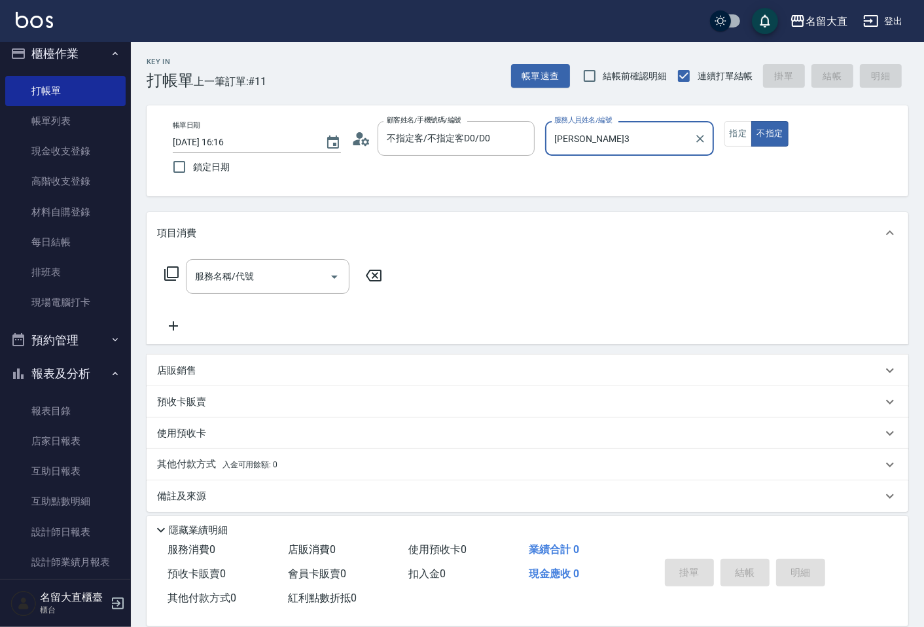
click at [555, 149] on input "[PERSON_NAME]3" at bounding box center [619, 138] width 137 height 23
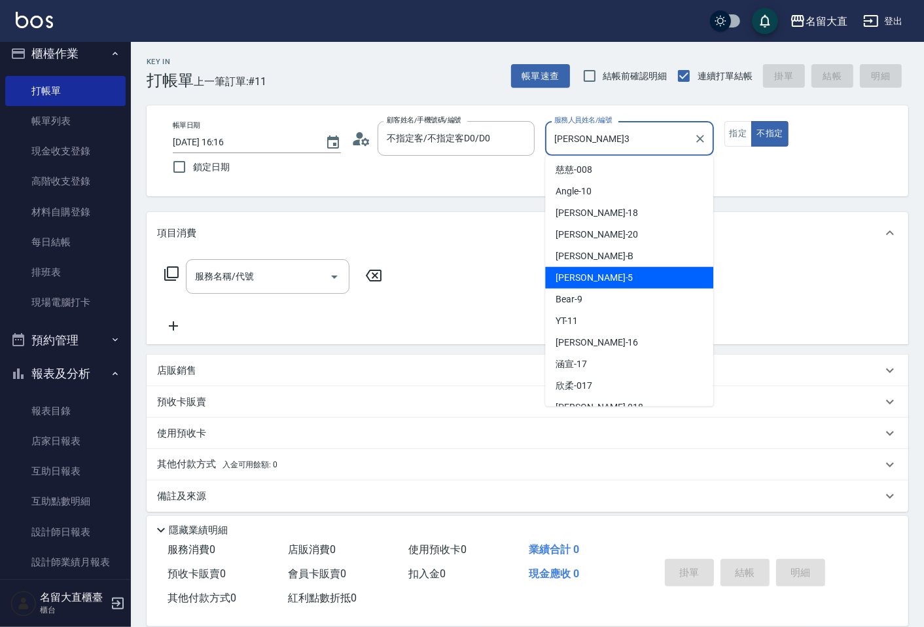
scroll to position [191, 0]
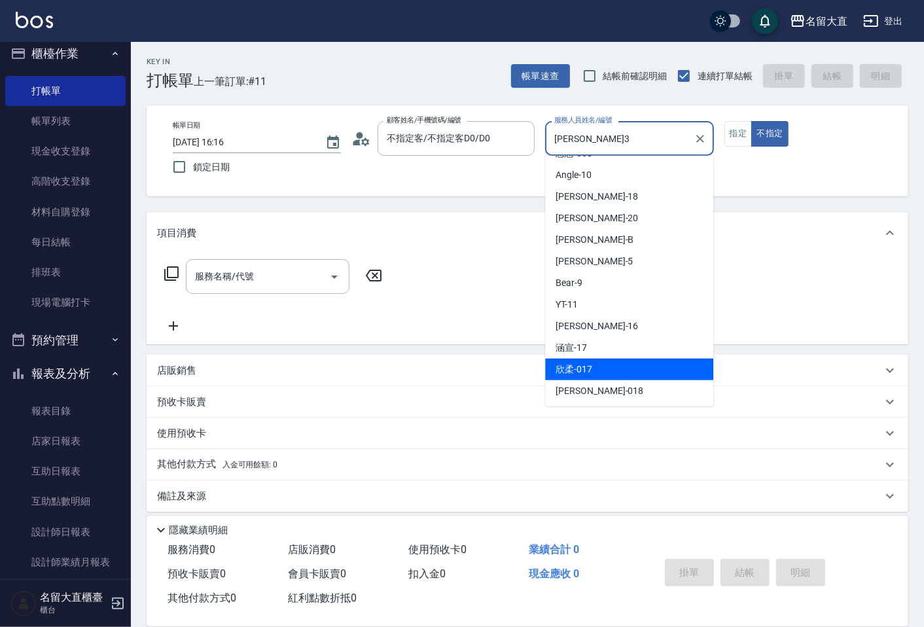
click at [581, 364] on span "欣柔 -017" at bounding box center [574, 370] width 37 height 14
type input "欣柔-017"
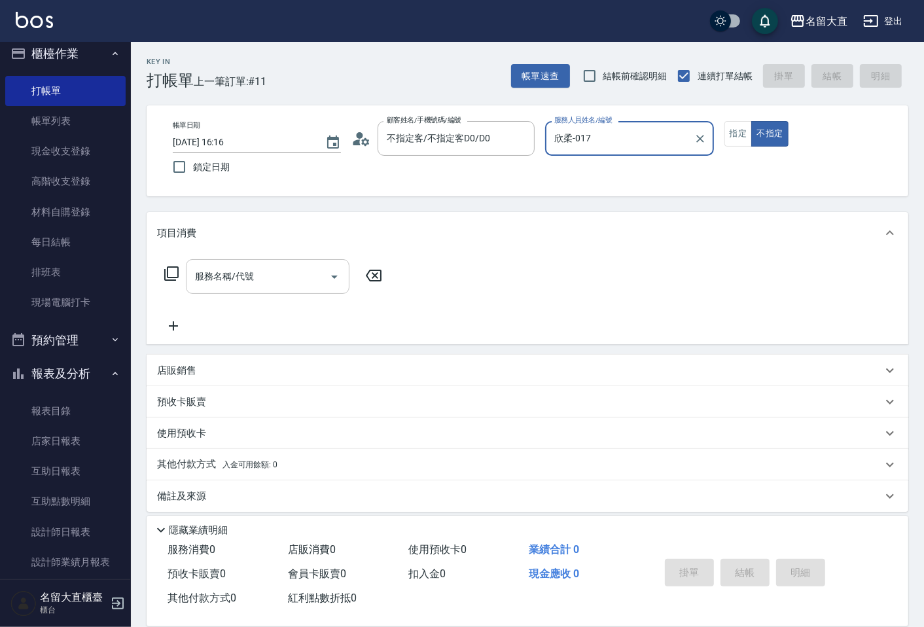
click at [321, 273] on input "服務名稱/代號" at bounding box center [258, 276] width 132 height 23
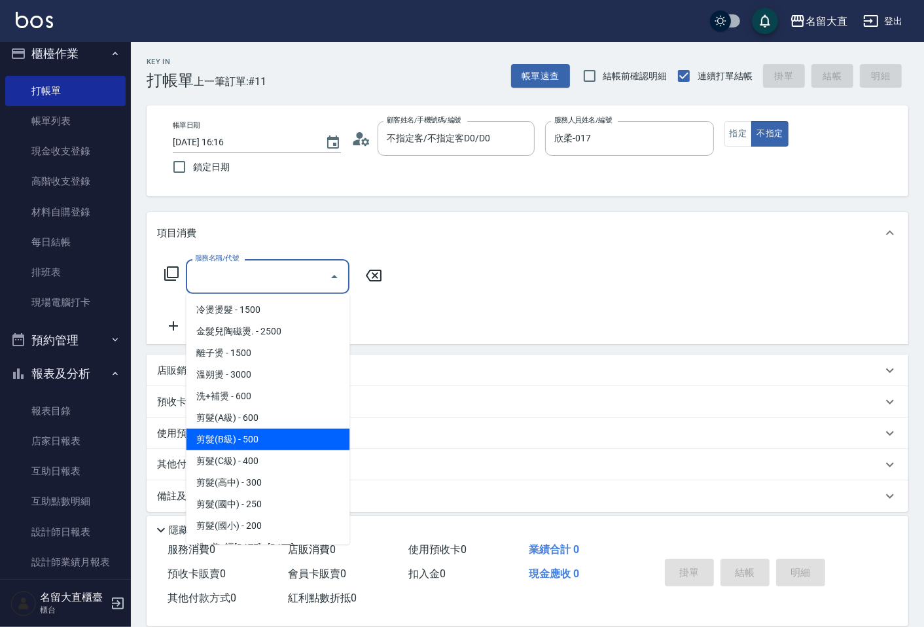
click at [224, 433] on span "剪髮(B級) - 500" at bounding box center [268, 440] width 164 height 22
type input "剪髮(B級)(302)"
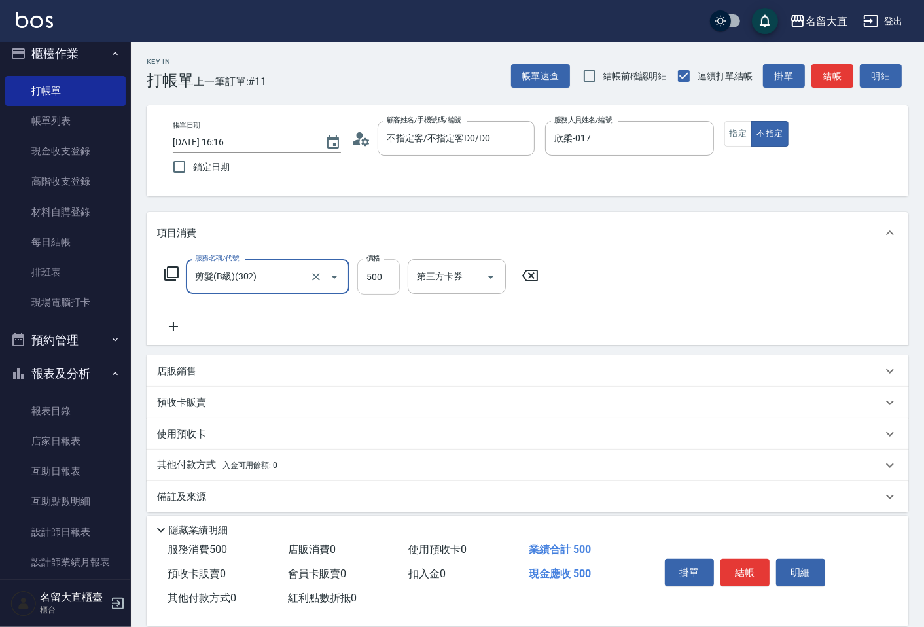
click at [363, 287] on input "500" at bounding box center [378, 276] width 43 height 35
type input "150"
click at [729, 561] on button "結帳" at bounding box center [744, 572] width 49 height 27
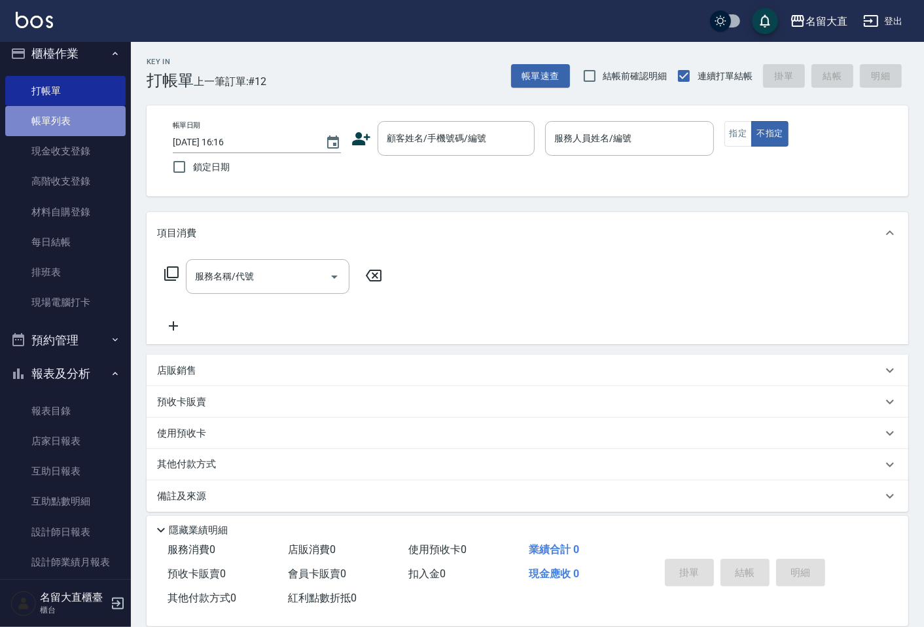
click at [73, 113] on link "帳單列表" at bounding box center [65, 121] width 120 height 30
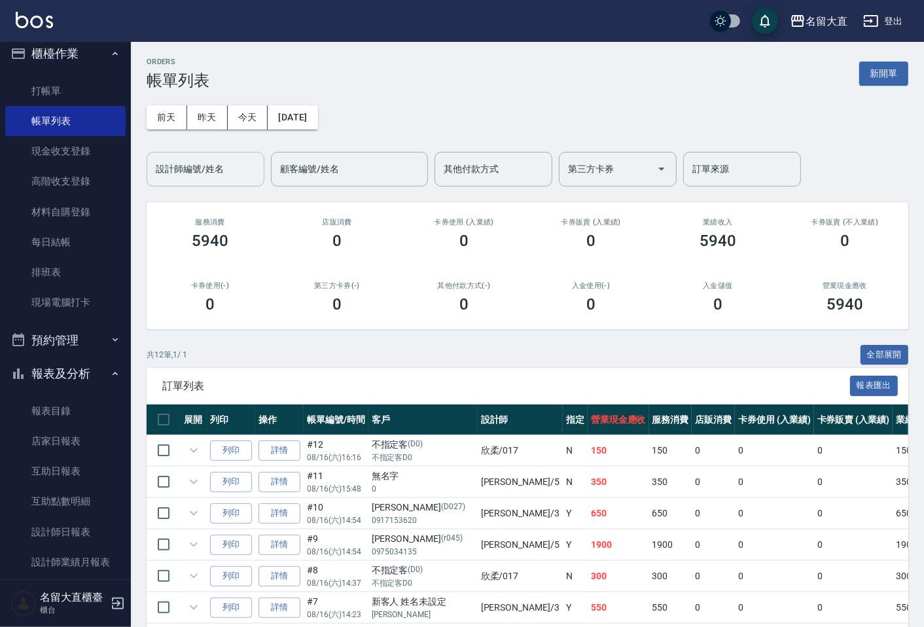
click at [239, 111] on button "今天" at bounding box center [248, 117] width 41 height 24
click at [200, 162] on input "設計師編號/姓名" at bounding box center [205, 169] width 106 height 23
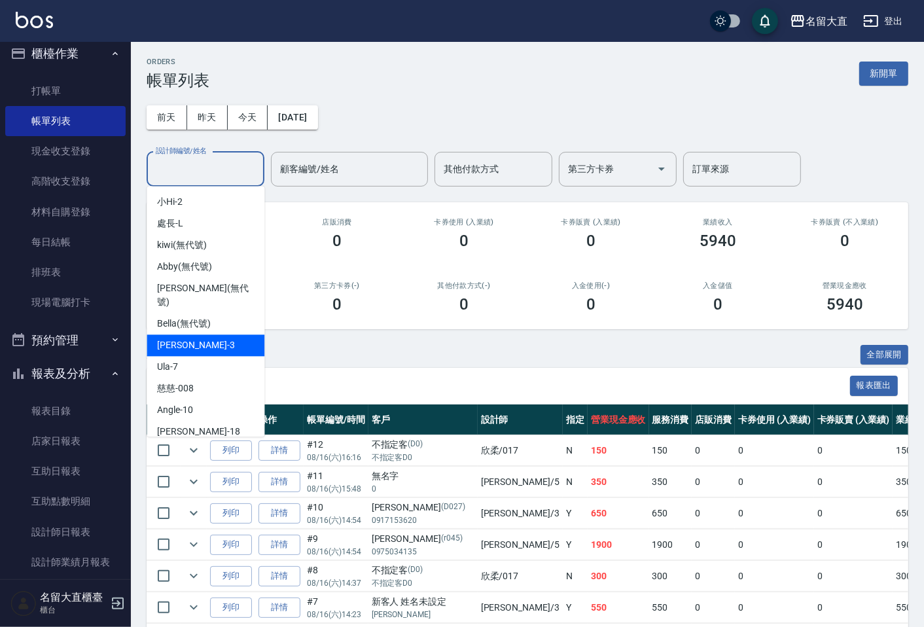
click at [179, 338] on span "[PERSON_NAME]3" at bounding box center [195, 345] width 77 height 14
type input "[PERSON_NAME]3"
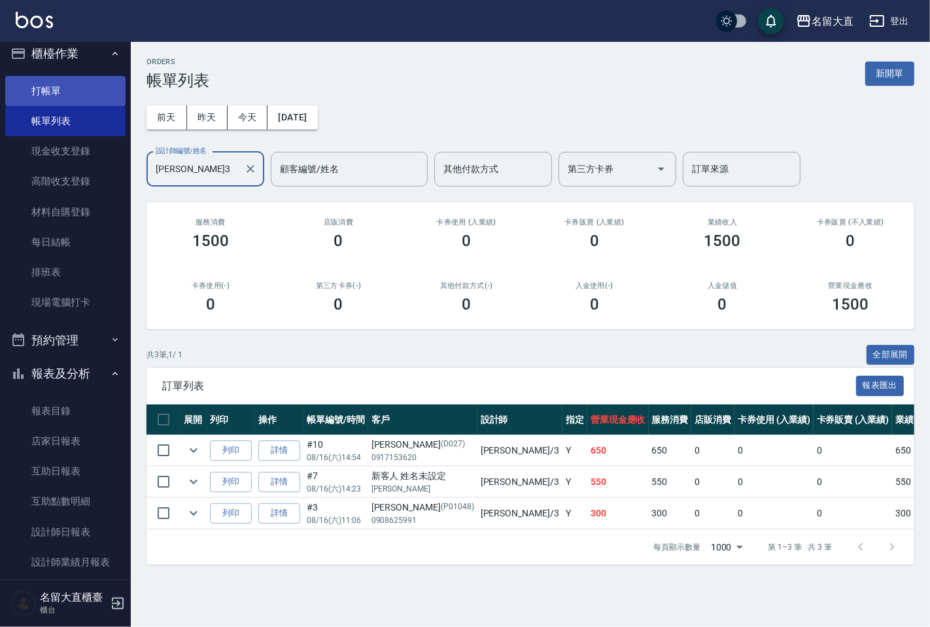
click at [81, 92] on link "打帳單" at bounding box center [65, 91] width 120 height 30
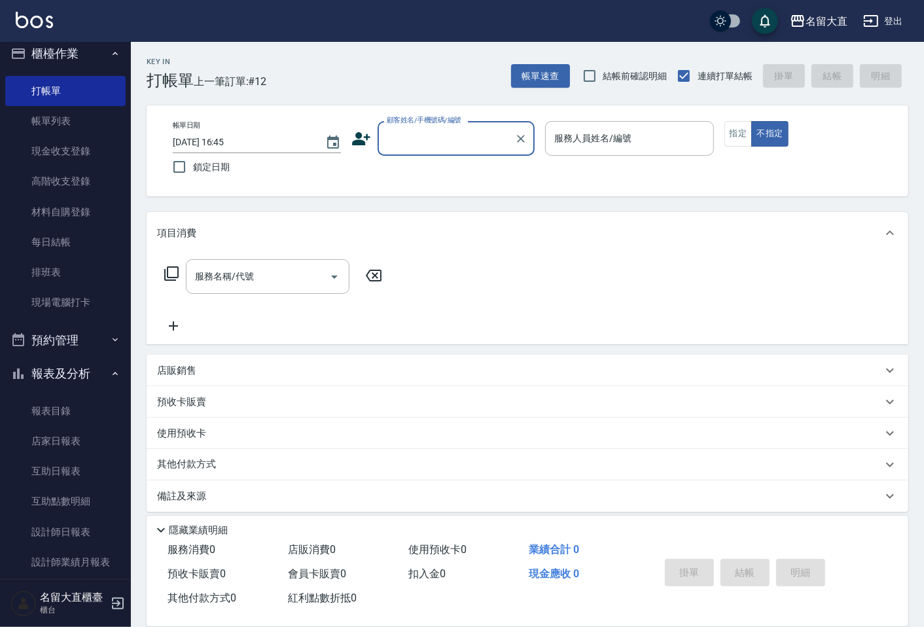
click at [387, 141] on input "顧客姓名/手機號碼/編號" at bounding box center [446, 138] width 126 height 23
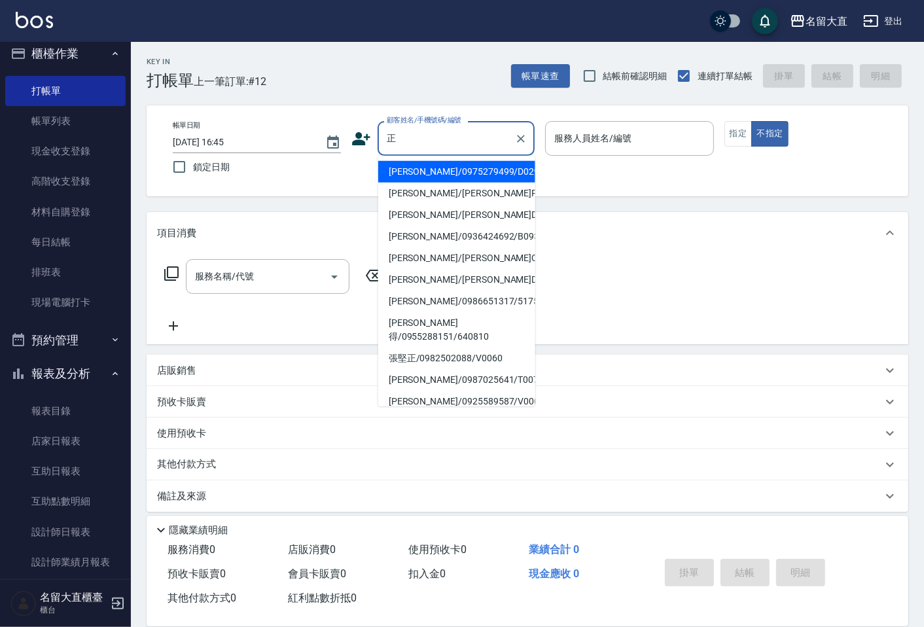
type input "[PERSON_NAME]/0975279499/D029"
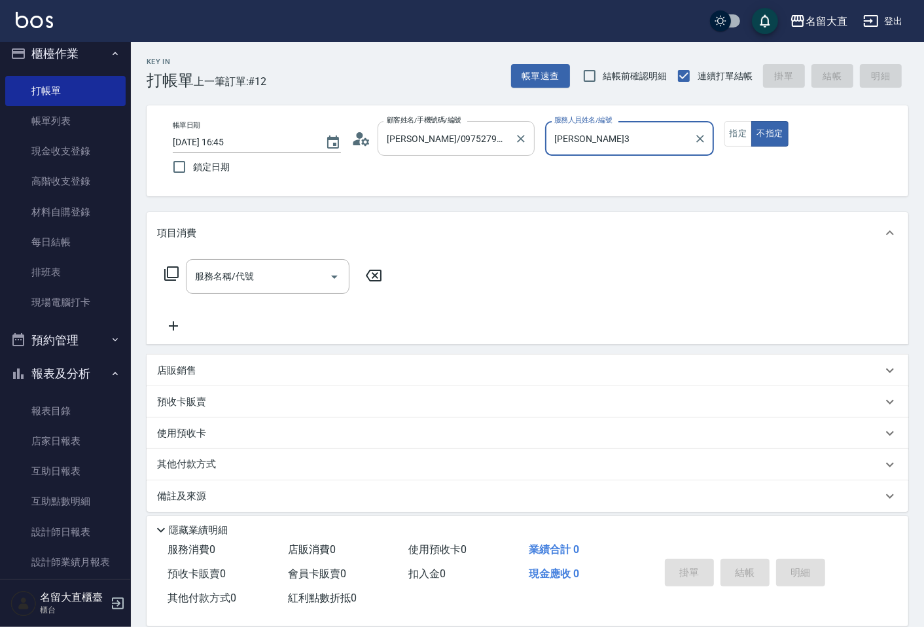
type input "[PERSON_NAME]3"
click at [751, 121] on button "不指定" at bounding box center [769, 134] width 37 height 26
type button "false"
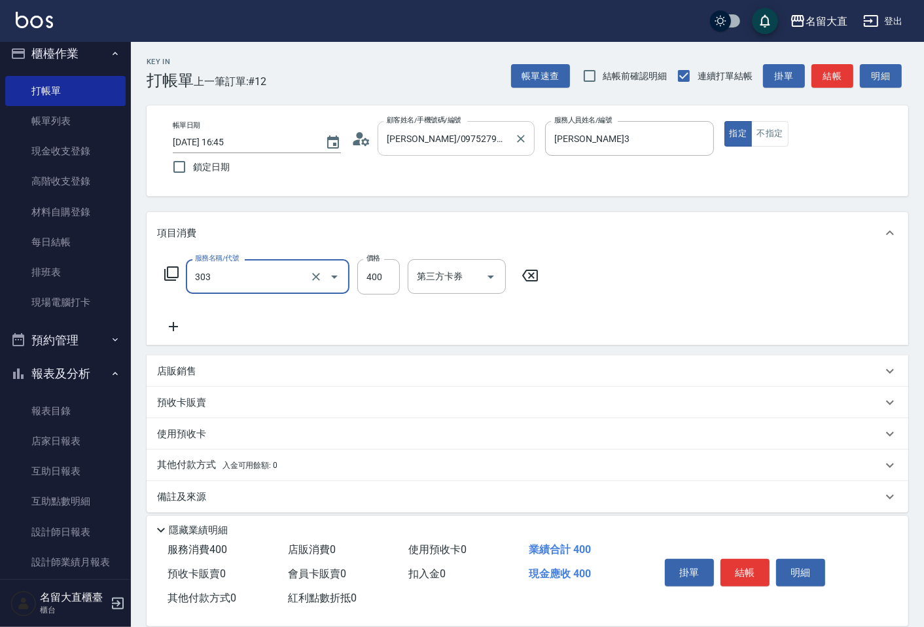
type input "剪髮(C級)(303)"
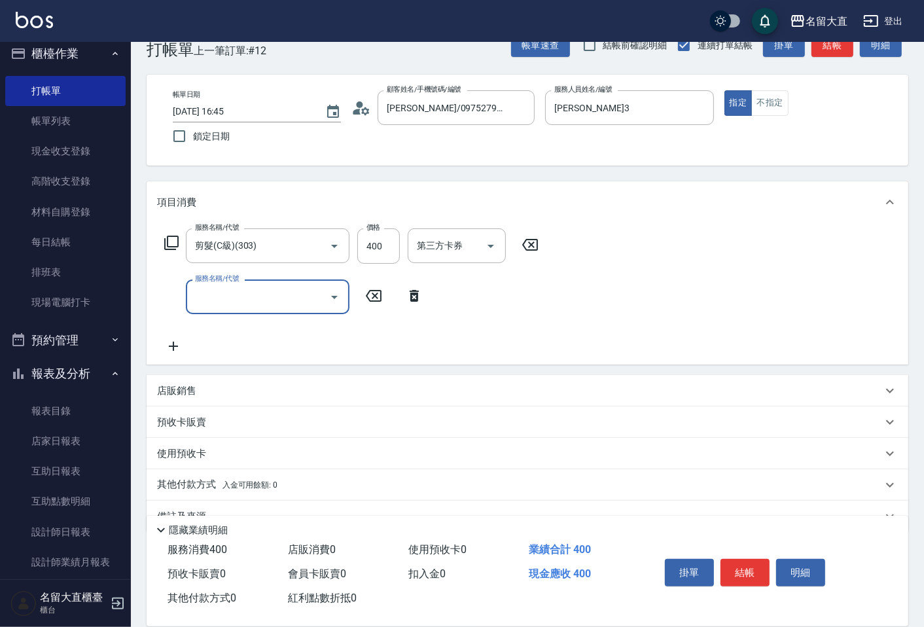
scroll to position [60, 0]
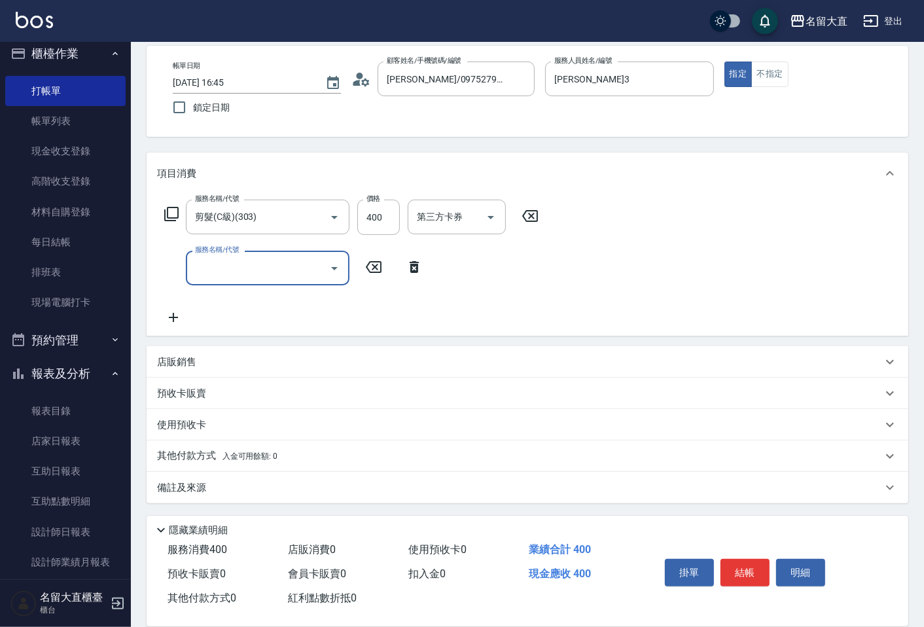
click at [194, 482] on p "備註及來源" at bounding box center [181, 488] width 49 height 14
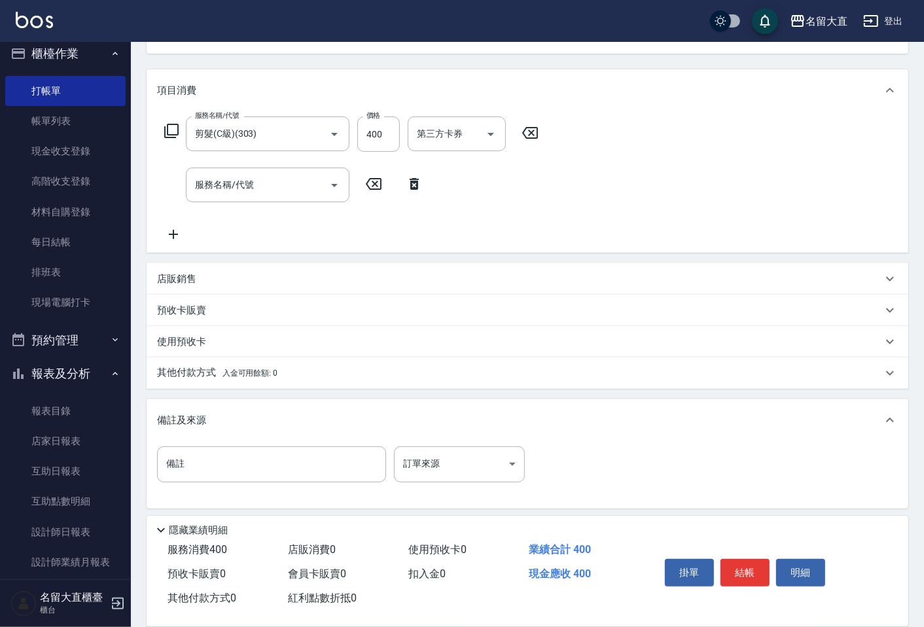
scroll to position [147, 0]
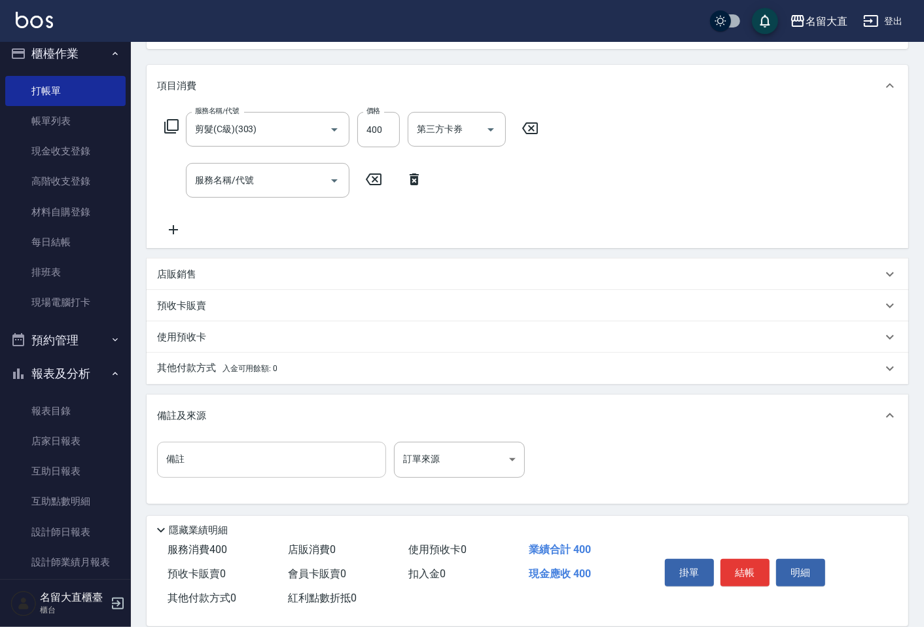
click at [188, 465] on input "備註" at bounding box center [271, 459] width 229 height 35
type input "r"
type input "姐姐朋友"
click at [741, 575] on button "結帳" at bounding box center [744, 572] width 49 height 27
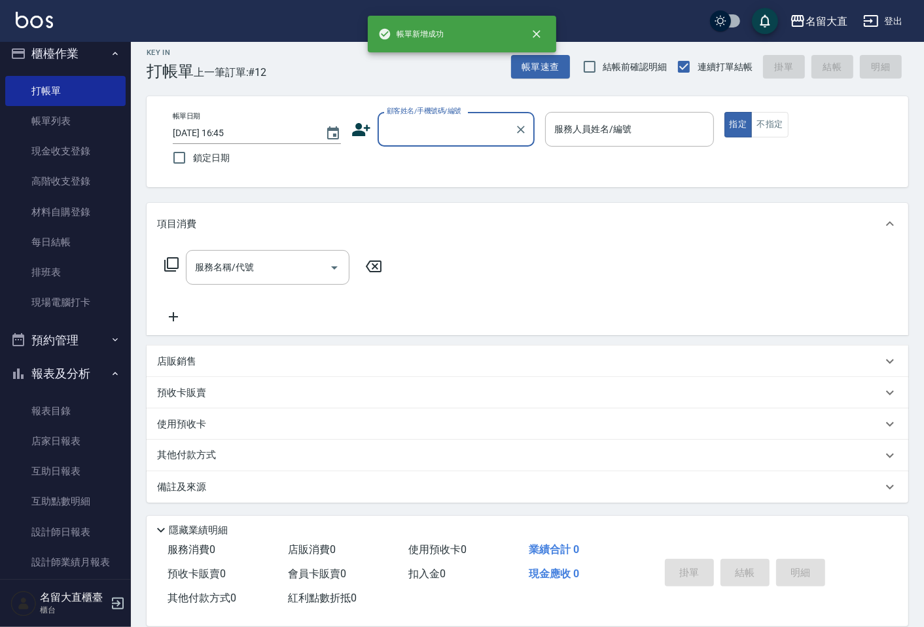
scroll to position [9, 0]
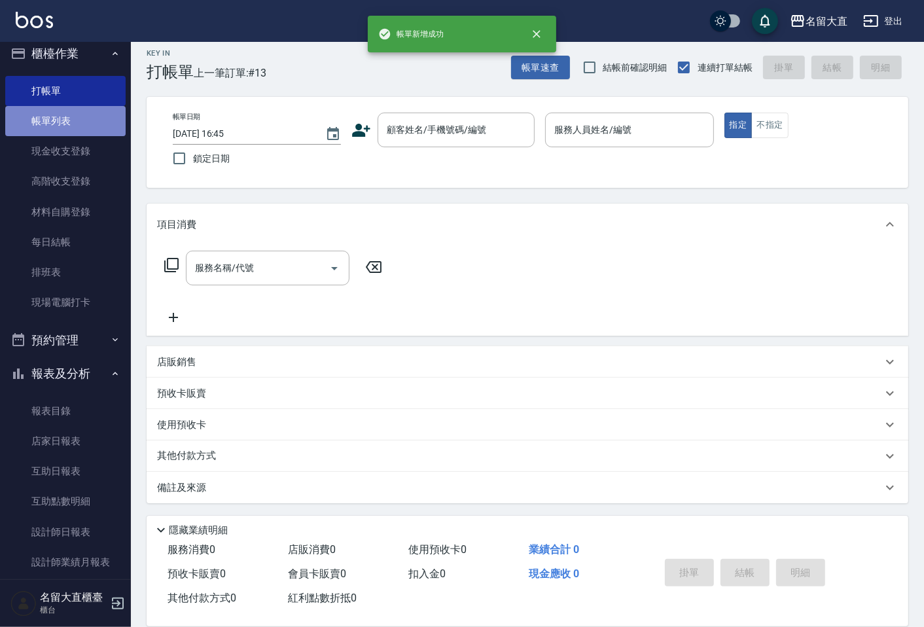
click at [68, 115] on link "帳單列表" at bounding box center [65, 121] width 120 height 30
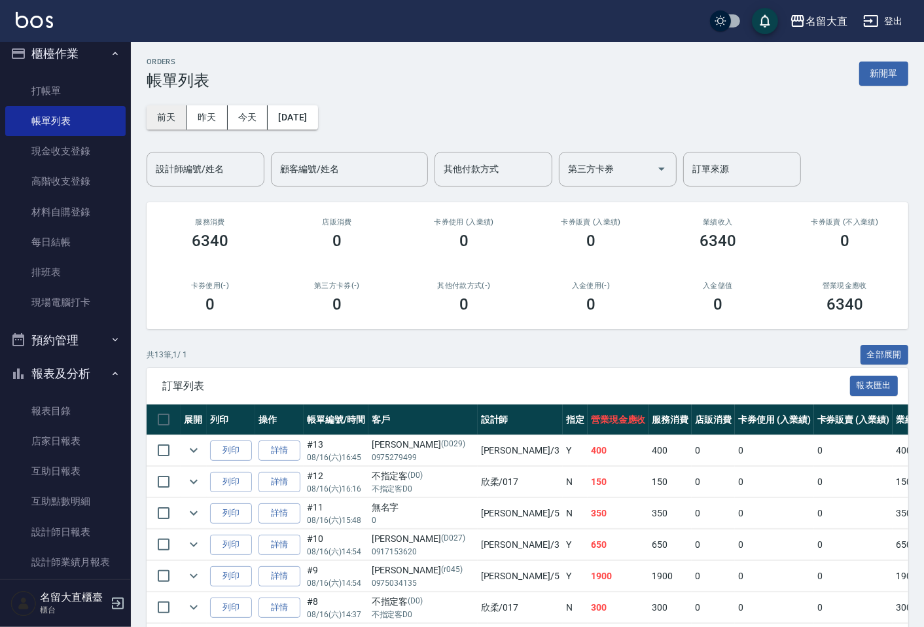
drag, startPoint x: 167, startPoint y: 173, endPoint x: 153, endPoint y: 115, distance: 59.8
click at [175, 141] on div "[DATE] [DATE] [DATE] [DATE] 設計師編號/姓名 設計師編號/姓名 顧客編號/姓名 顧客編號/姓名 其他付款方式 其他付款方式 第三方…" at bounding box center [528, 138] width 762 height 97
click at [75, 94] on link "打帳單" at bounding box center [65, 91] width 120 height 30
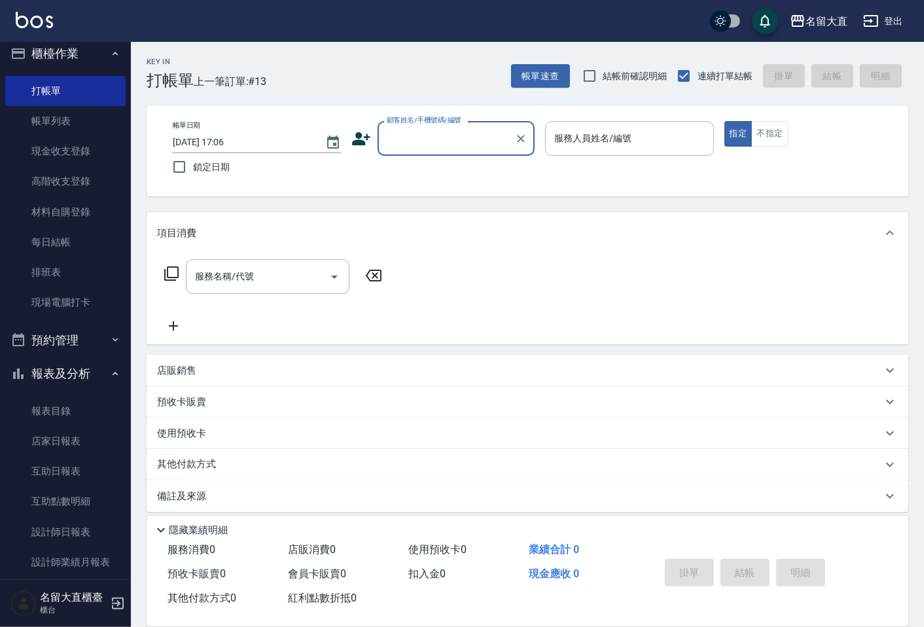
click at [491, 126] on div "顧客姓名/手機號碼/編號" at bounding box center [456, 138] width 157 height 35
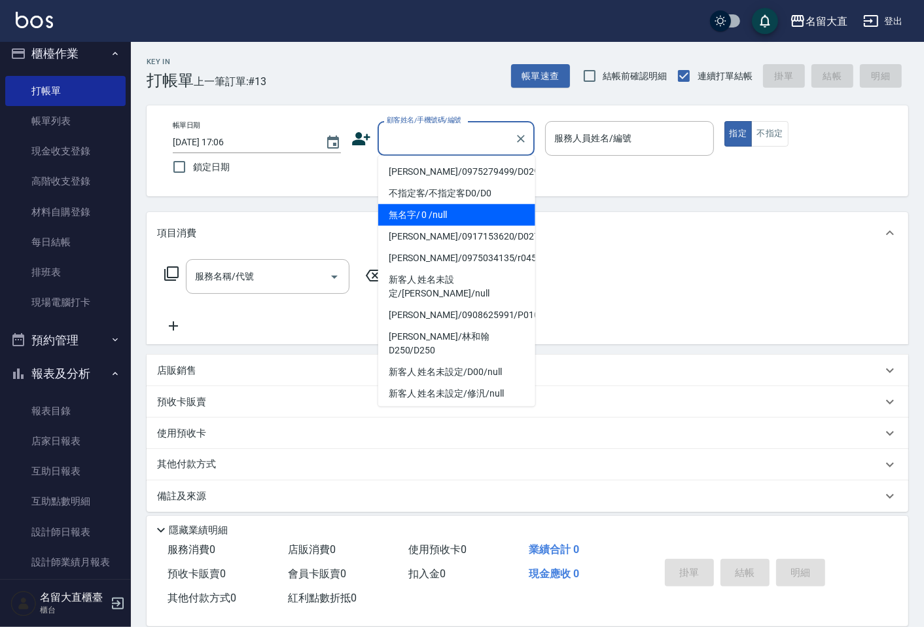
click at [471, 211] on li "無名字/ 0 /null" at bounding box center [456, 215] width 157 height 22
type input "無名字/ 0 /null"
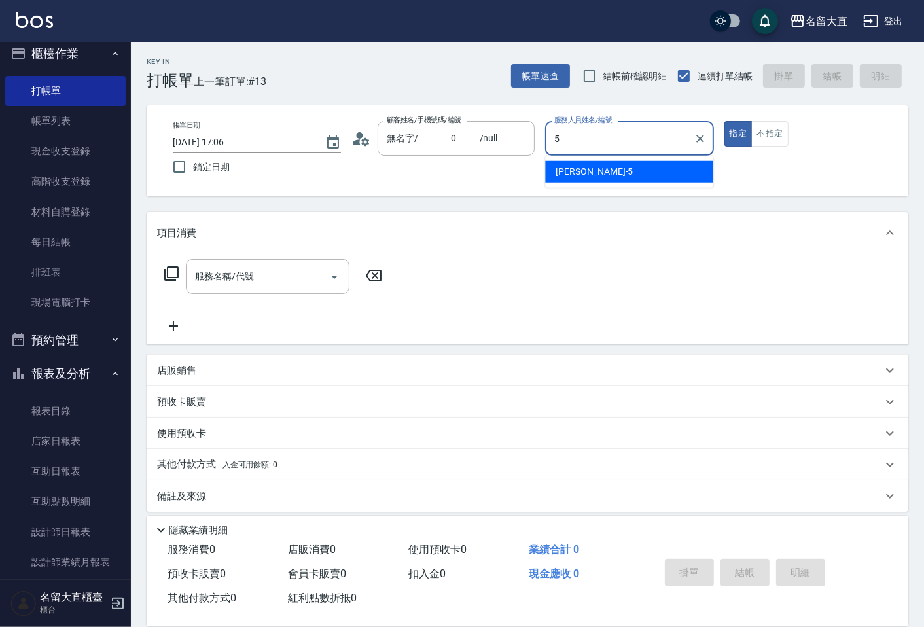
type input "Reese-5"
type button "true"
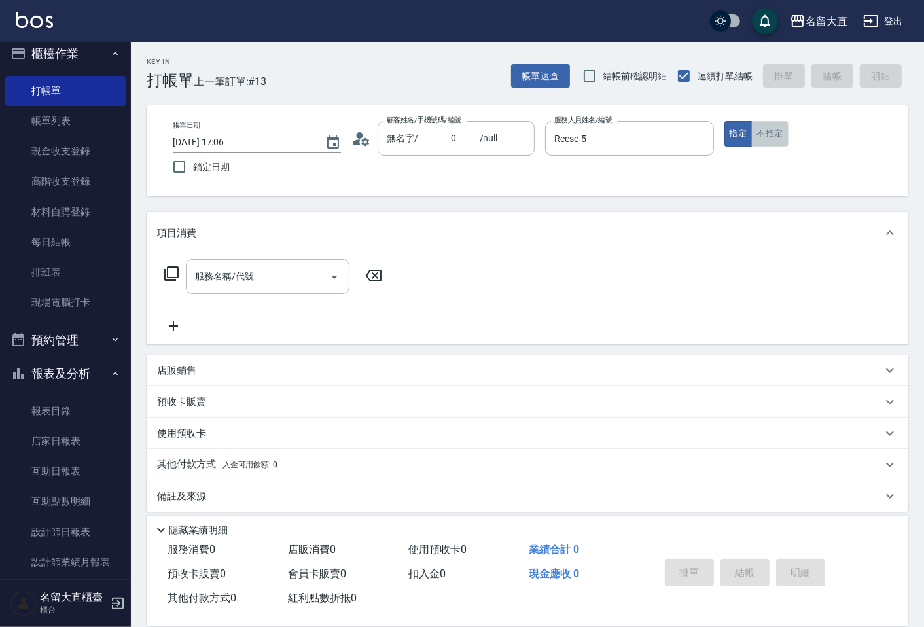
drag, startPoint x: 760, startPoint y: 135, endPoint x: 708, endPoint y: 154, distance: 55.1
click at [759, 135] on button "不指定" at bounding box center [769, 134] width 37 height 26
click at [330, 266] on button "Open" at bounding box center [334, 276] width 21 height 21
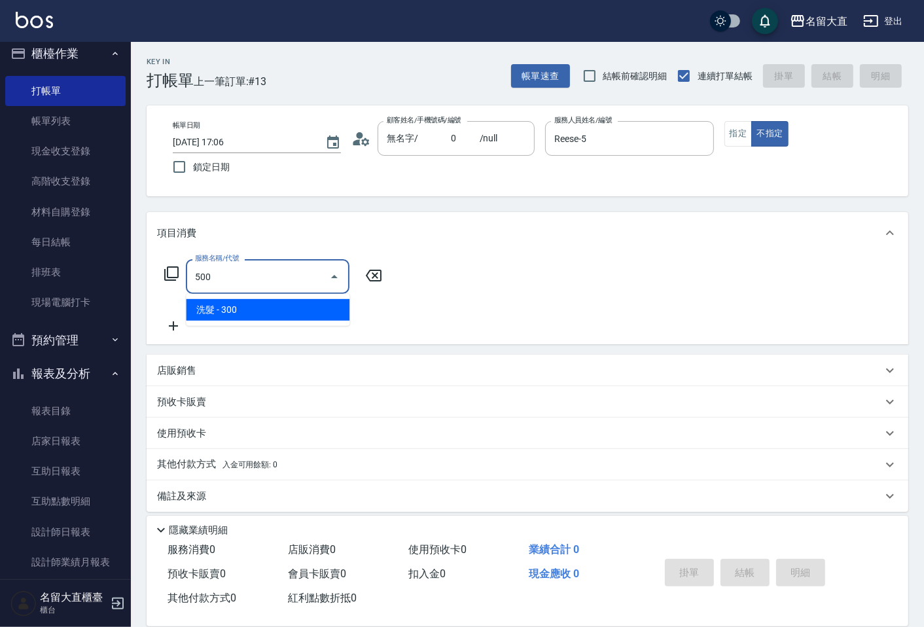
type input "洗髮(500)"
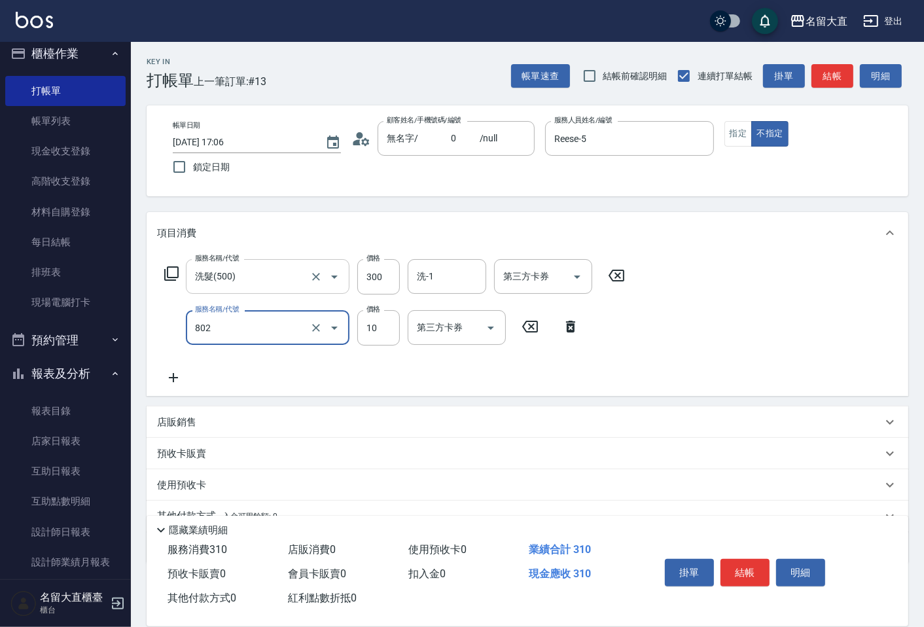
type input "潤絲(802)"
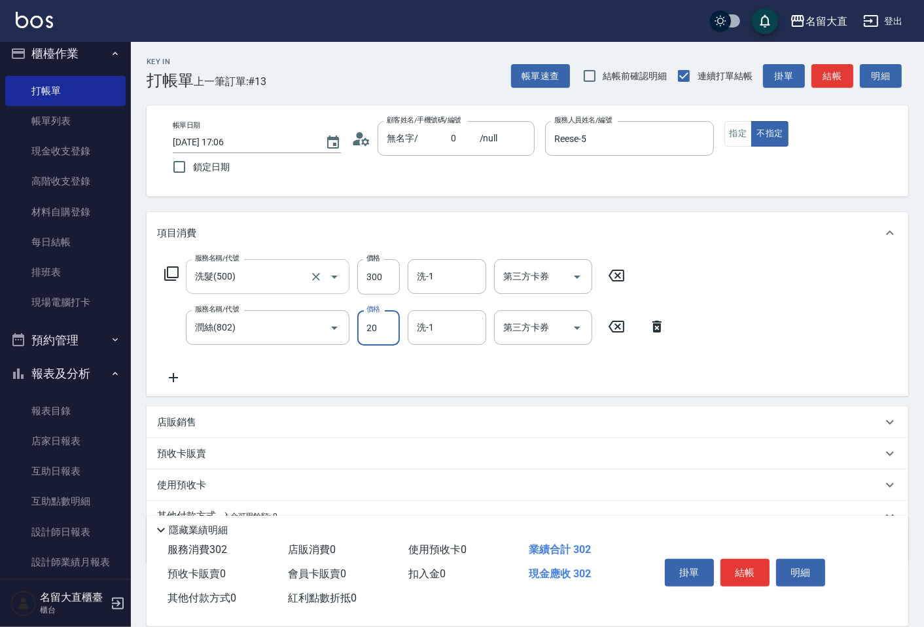
type input "20"
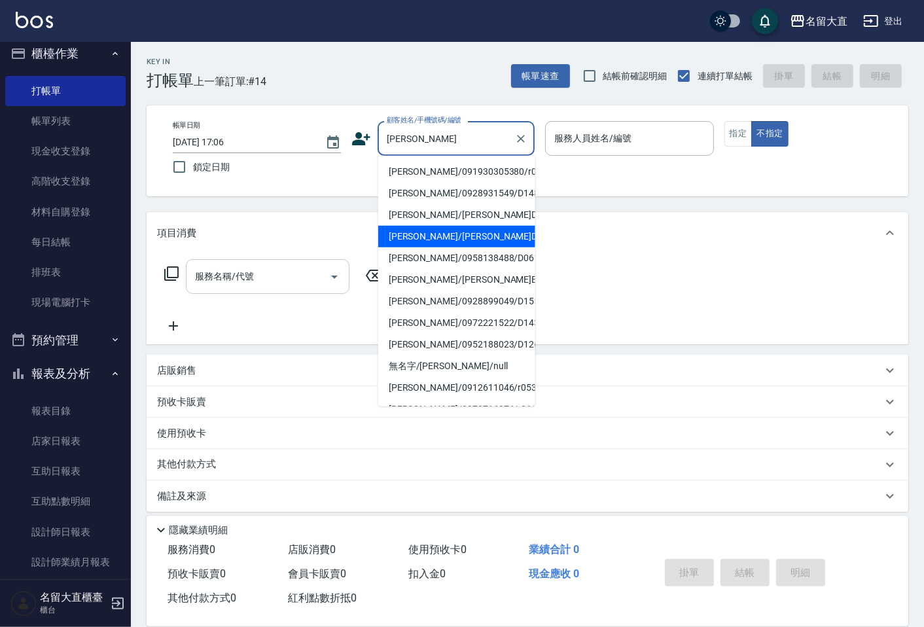
type input "[PERSON_NAME]"
type input "\"
type input "[PERSON_NAME]/[PERSON_NAME]D256/D256"
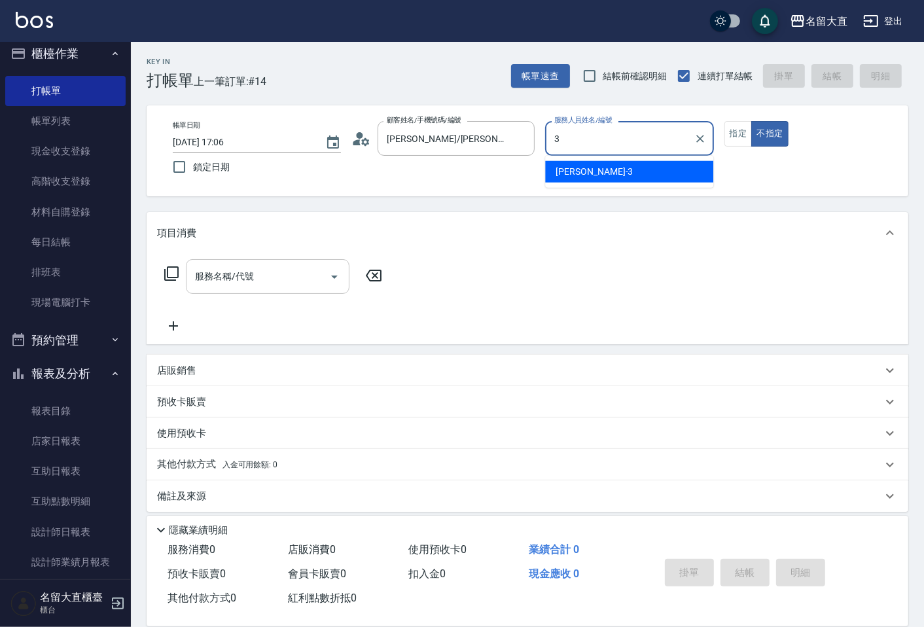
type input "[PERSON_NAME]3"
type button "false"
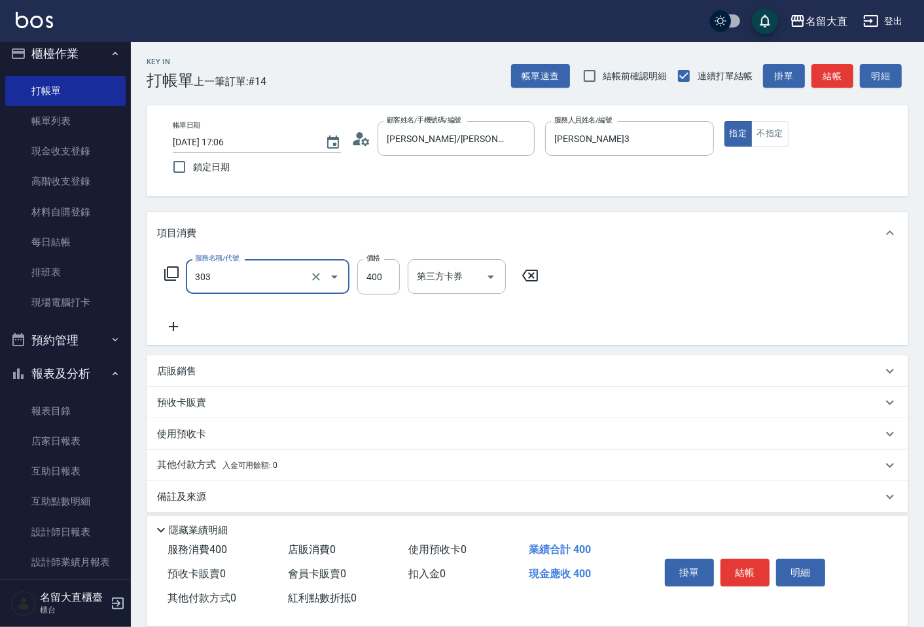
type input "剪髮(C級)(303)"
type input "800"
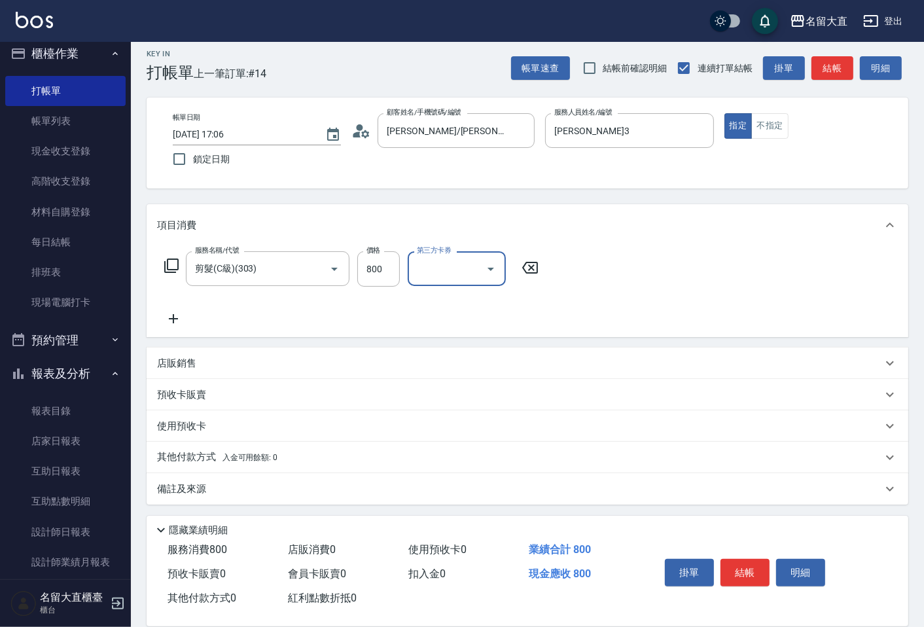
scroll to position [9, 0]
click at [201, 481] on p "備註及來源" at bounding box center [181, 488] width 49 height 14
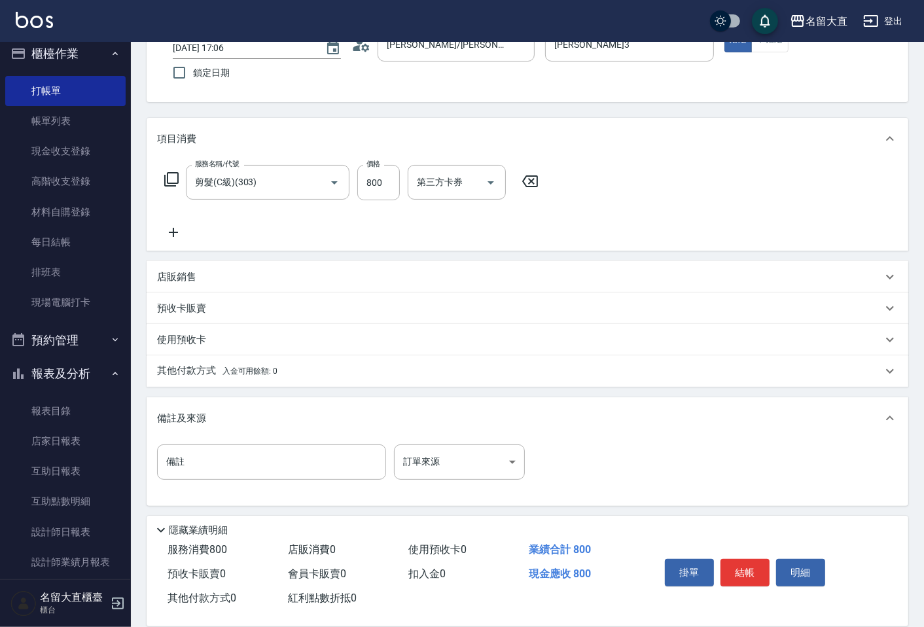
scroll to position [96, 0]
click at [199, 471] on input "備註" at bounding box center [271, 459] width 229 height 35
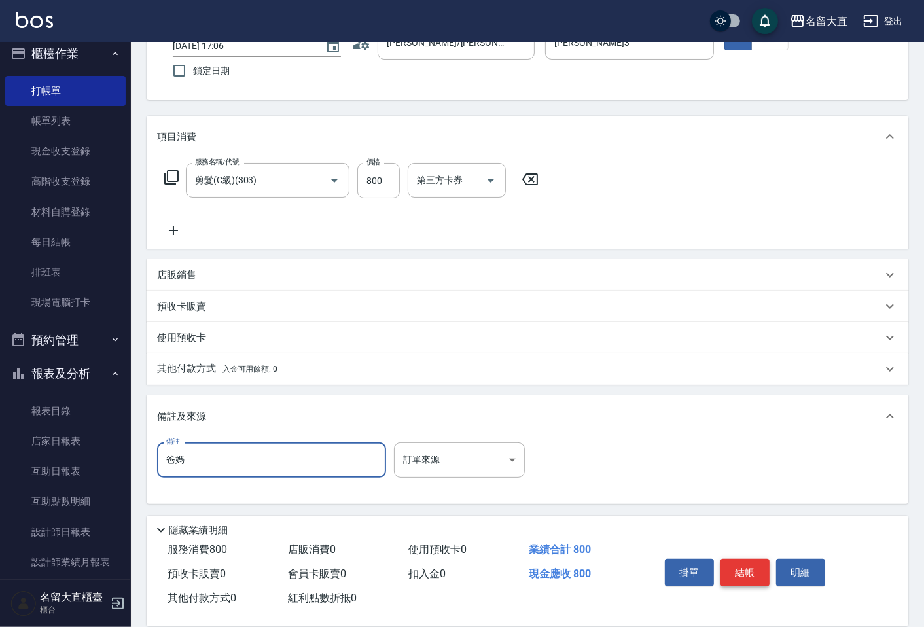
type input "爸媽"
click at [747, 566] on button "結帳" at bounding box center [744, 572] width 49 height 27
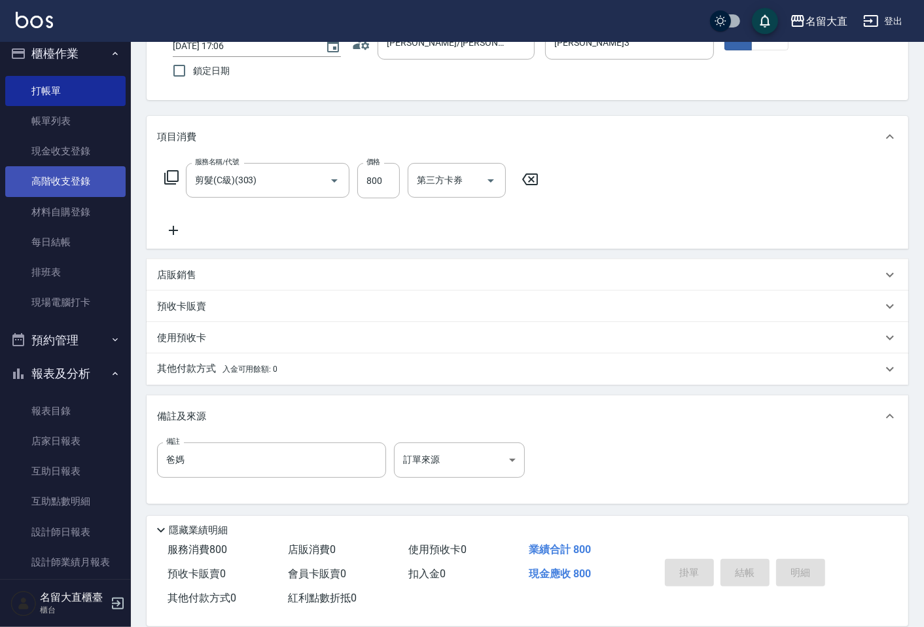
type input "[DATE] 17:17"
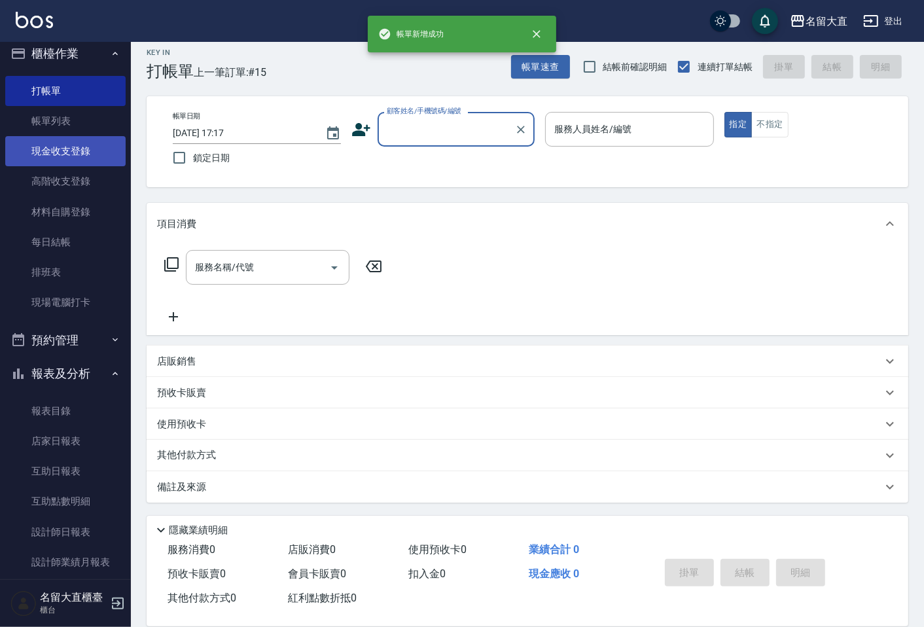
scroll to position [9, 0]
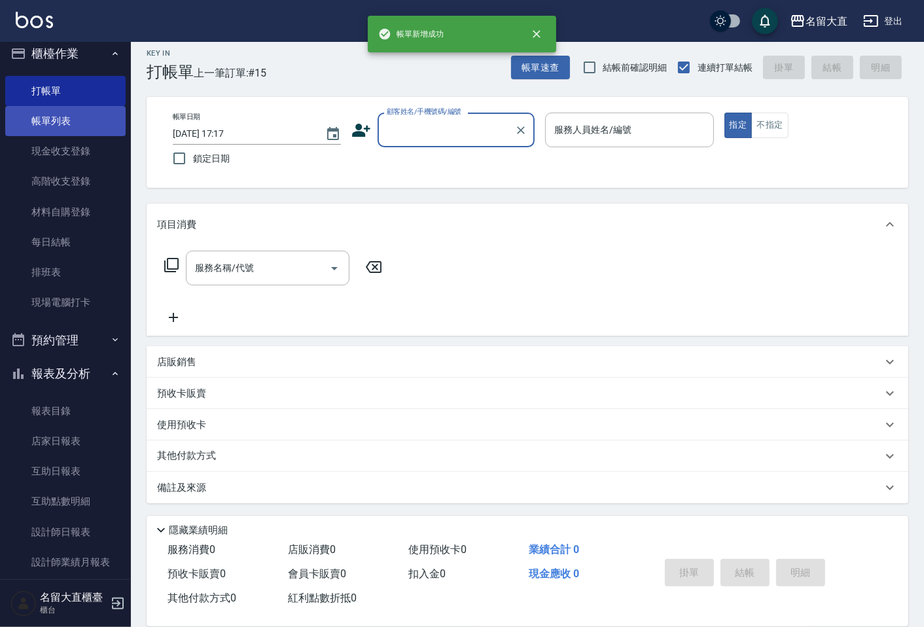
click at [96, 120] on link "帳單列表" at bounding box center [65, 121] width 120 height 30
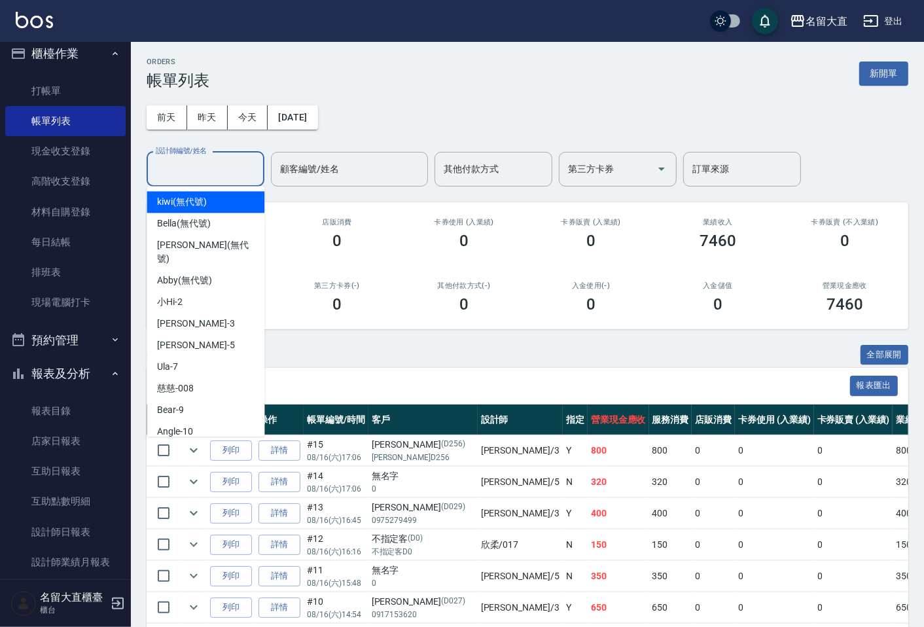
click at [201, 159] on input "設計師編號/姓名" at bounding box center [205, 169] width 106 height 23
click at [198, 313] on div "[PERSON_NAME]3" at bounding box center [206, 324] width 118 height 22
type input "[PERSON_NAME]3"
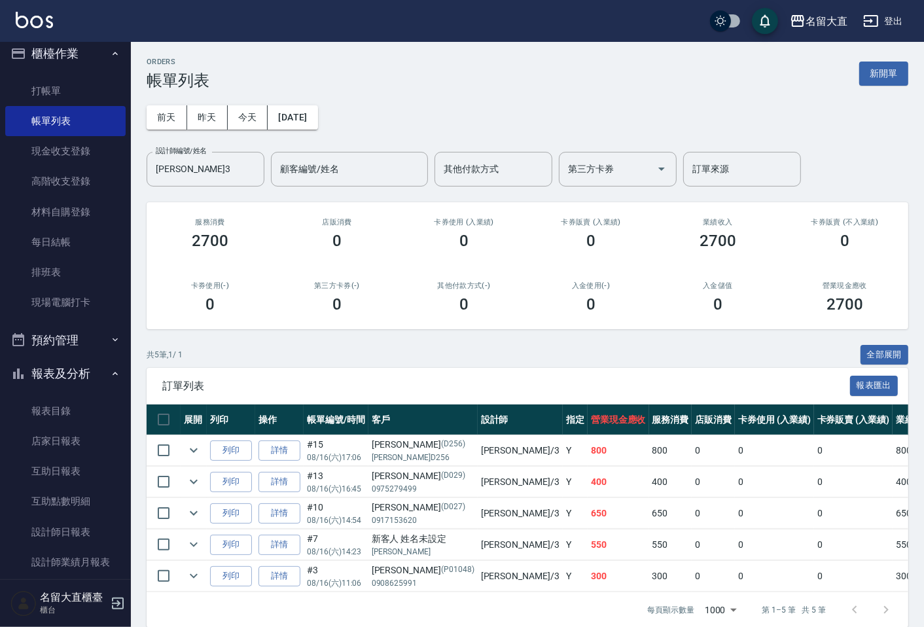
click at [375, 324] on div "第三方卡券(-) 0" at bounding box center [337, 297] width 127 height 63
click at [68, 74] on ul "打帳單 帳單列表 現金收支登錄 高階收支登錄 材料自購登錄 每日結帳 排班表 現場電腦打卡" at bounding box center [65, 197] width 120 height 253
click at [69, 76] on ul "打帳單 帳單列表 現金收支登錄 高階收支登錄 材料自購登錄 每日結帳 排班表 現場電腦打卡" at bounding box center [65, 197] width 120 height 253
click at [71, 82] on link "打帳單" at bounding box center [65, 91] width 120 height 30
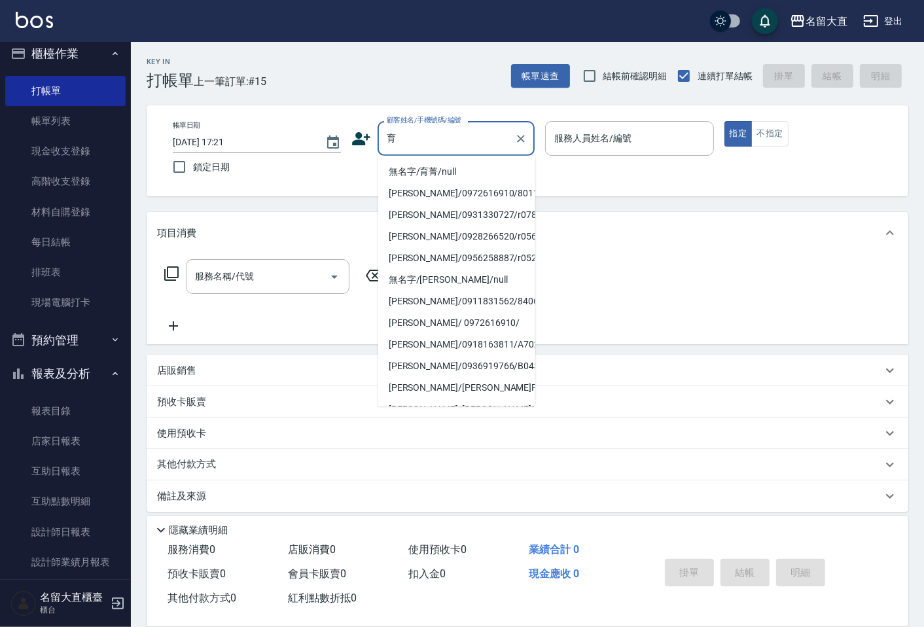
click at [419, 174] on li "無名字/育菁/null" at bounding box center [456, 172] width 157 height 22
type input "無名字/育菁/null"
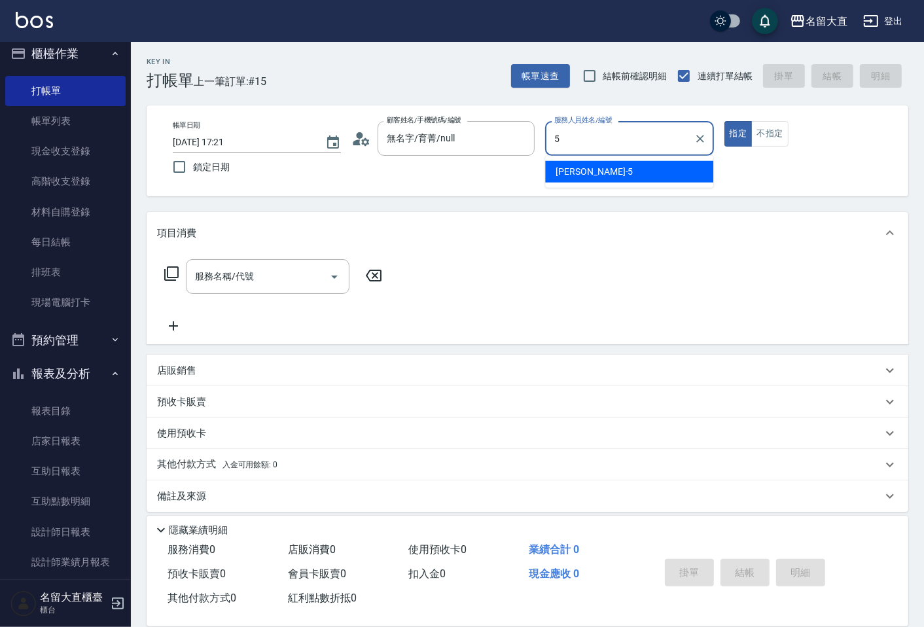
type input "Reese-5"
type button "true"
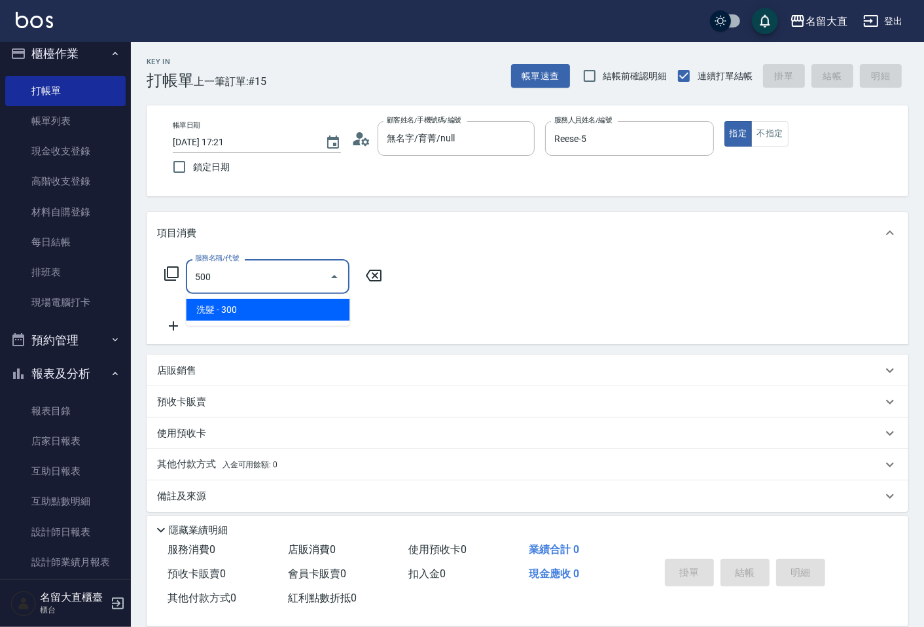
type input "洗髮(500)"
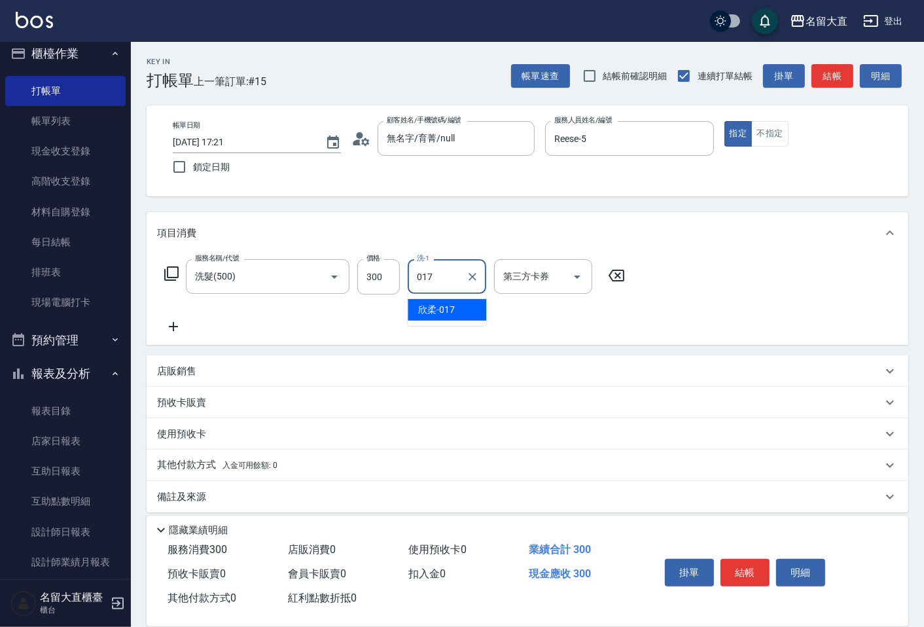
type input "欣柔-017"
click at [823, 67] on button "結帳" at bounding box center [832, 76] width 42 height 24
